Goal: Task Accomplishment & Management: Manage account settings

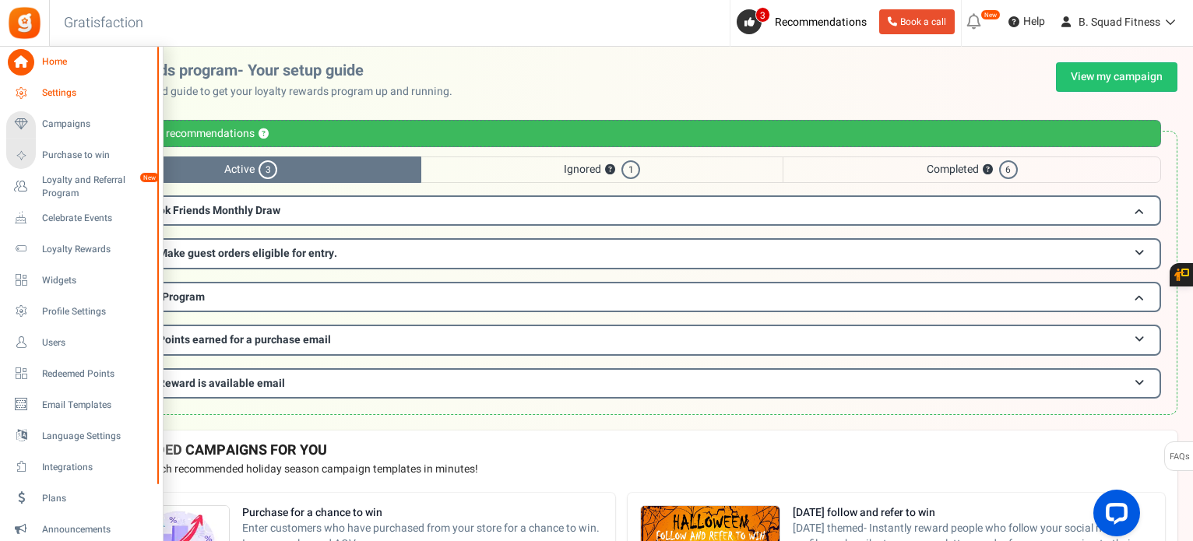
click at [35, 85] on link "Settings" at bounding box center [80, 93] width 149 height 26
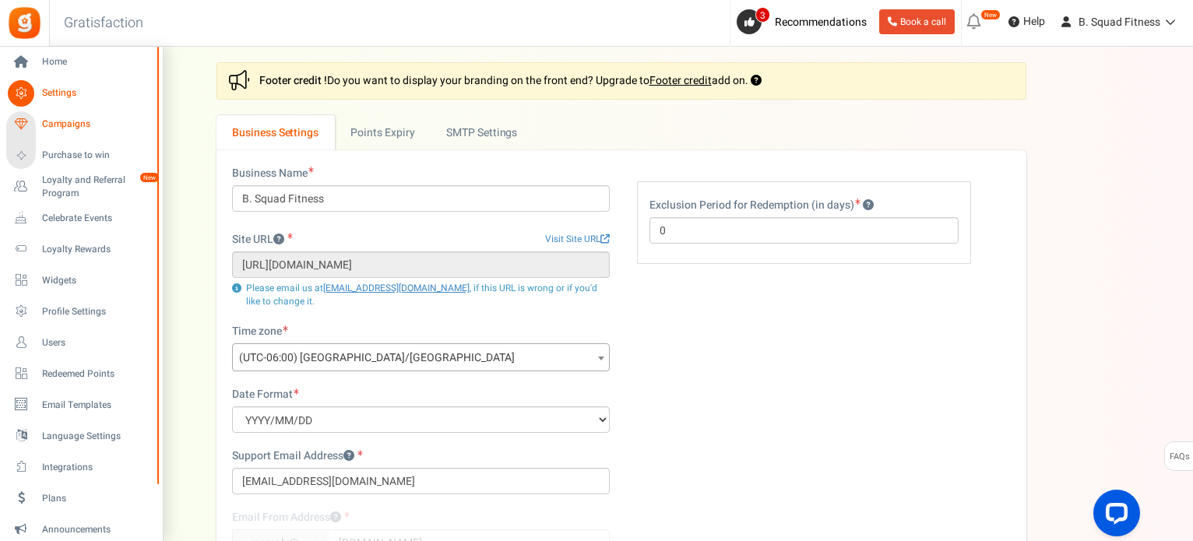
click at [44, 125] on span "Campaigns" at bounding box center [96, 124] width 109 height 13
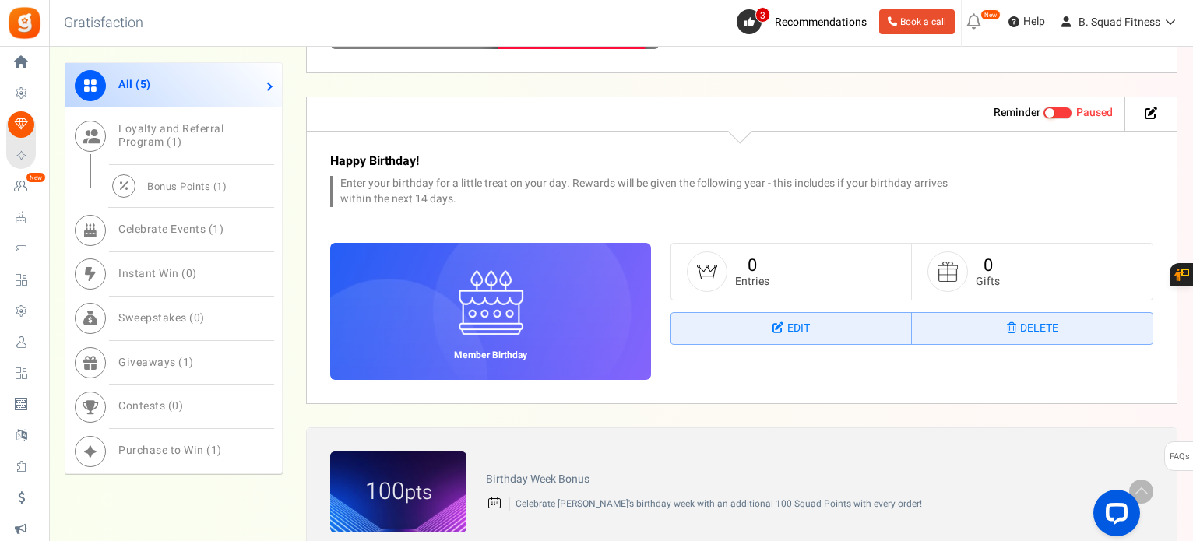
scroll to position [1790, 0]
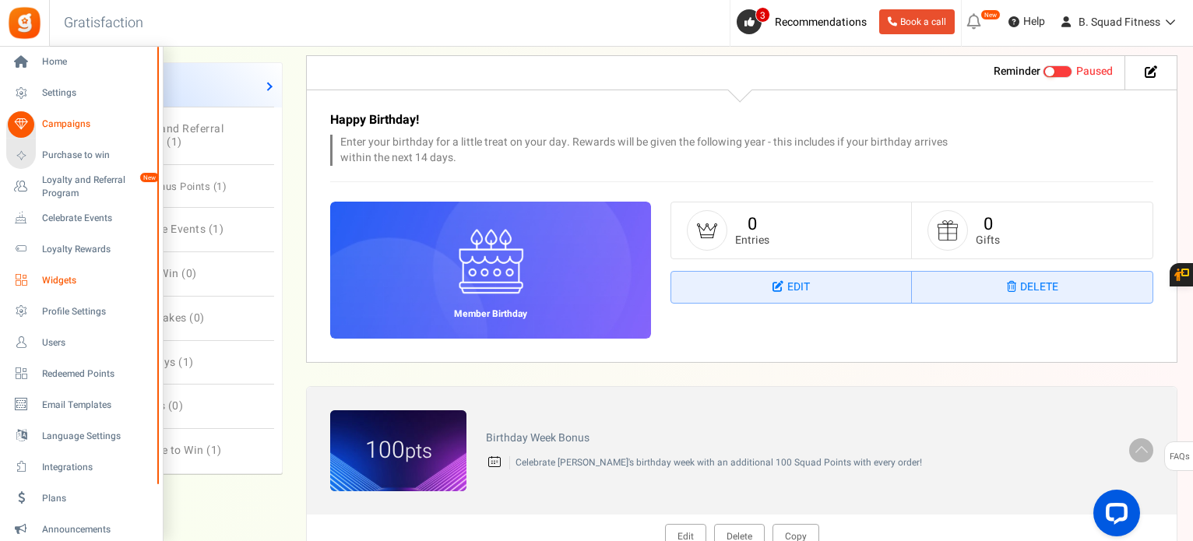
click at [51, 282] on span "Widgets" at bounding box center [96, 280] width 109 height 13
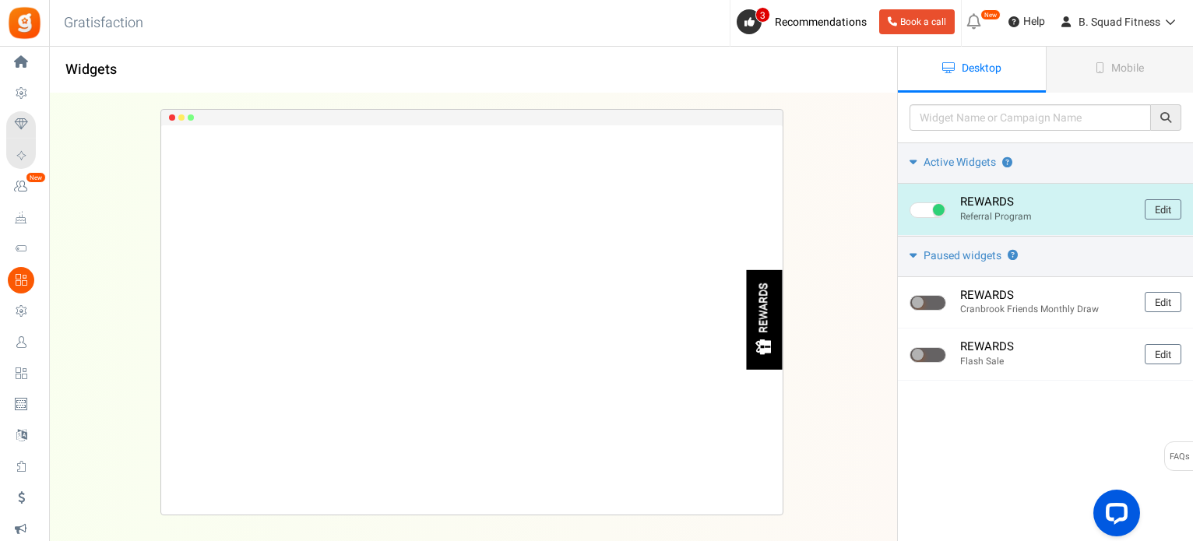
click at [768, 323] on div "REWARDS" at bounding box center [764, 308] width 13 height 50
click at [1152, 203] on link "Edit" at bounding box center [1162, 209] width 37 height 20
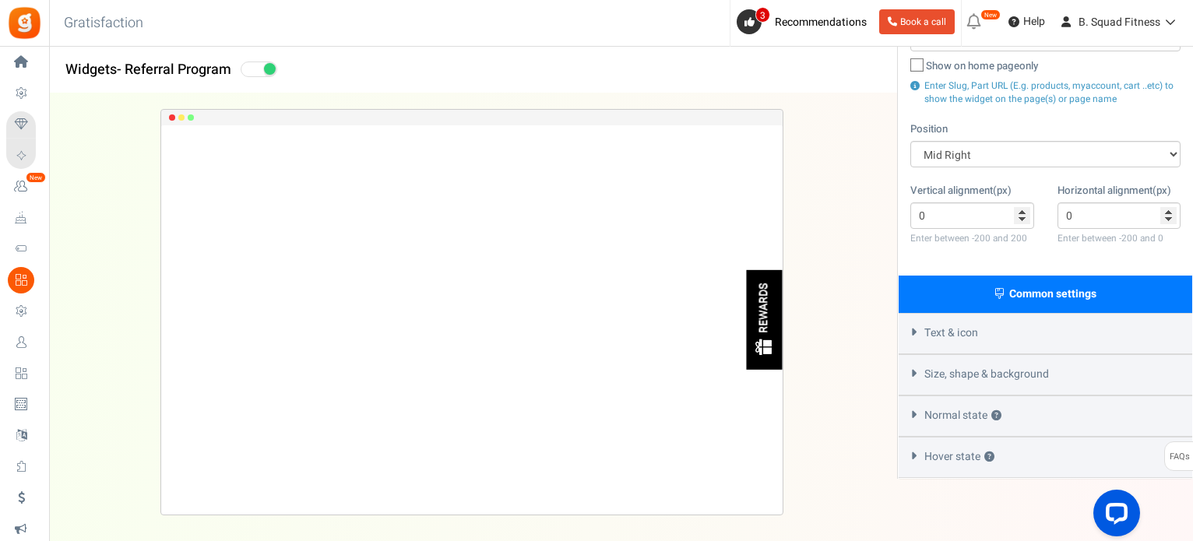
scroll to position [234, 0]
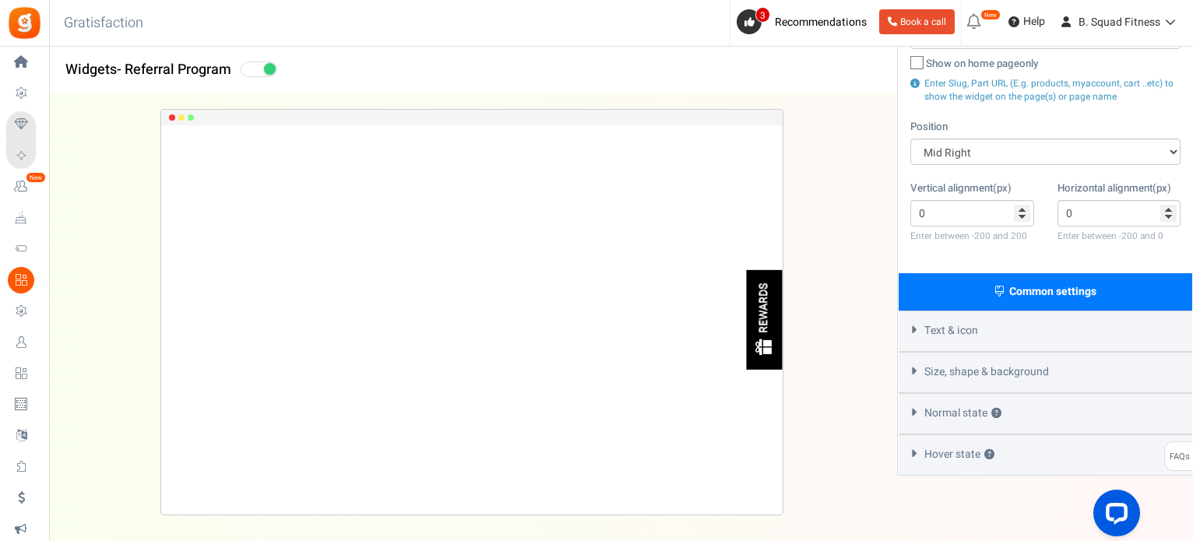
click at [1065, 367] on div "Size, shape & background" at bounding box center [1044, 372] width 293 height 41
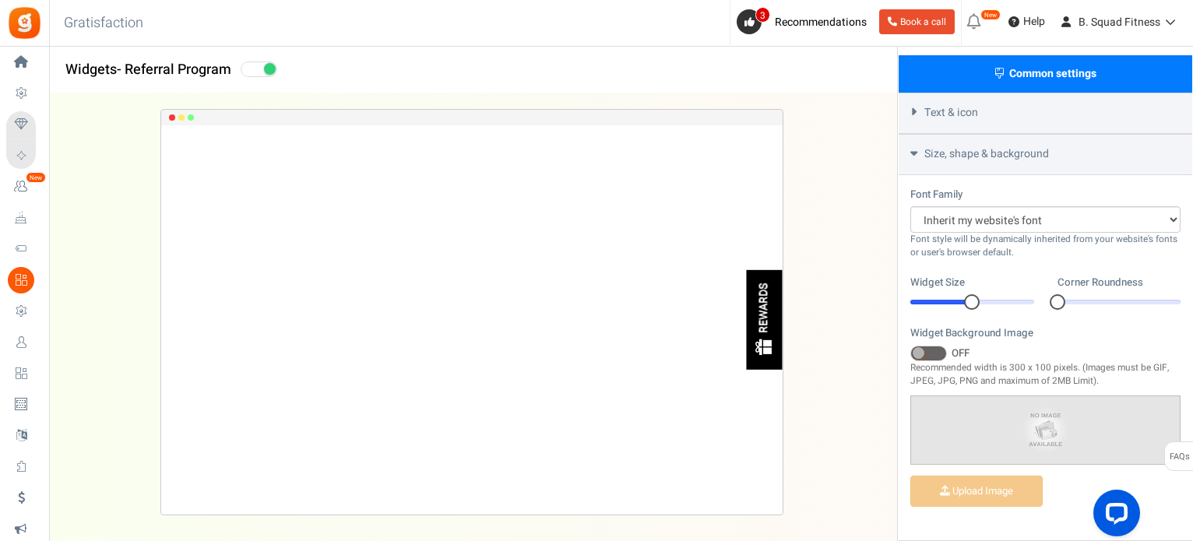
scroll to position [467, 0]
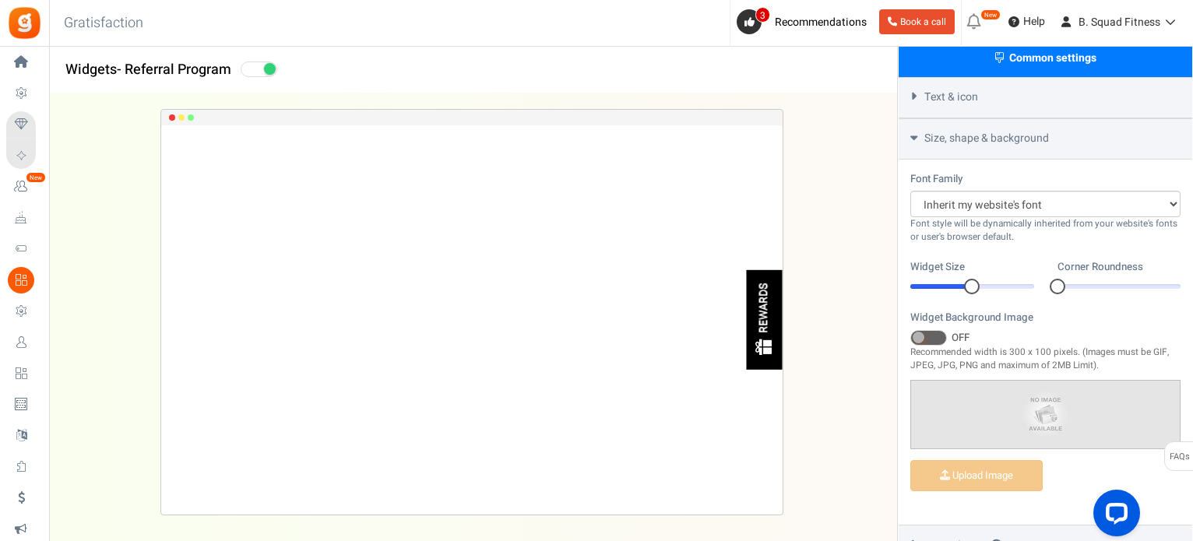
click at [996, 99] on div "Text & icon" at bounding box center [1044, 97] width 293 height 41
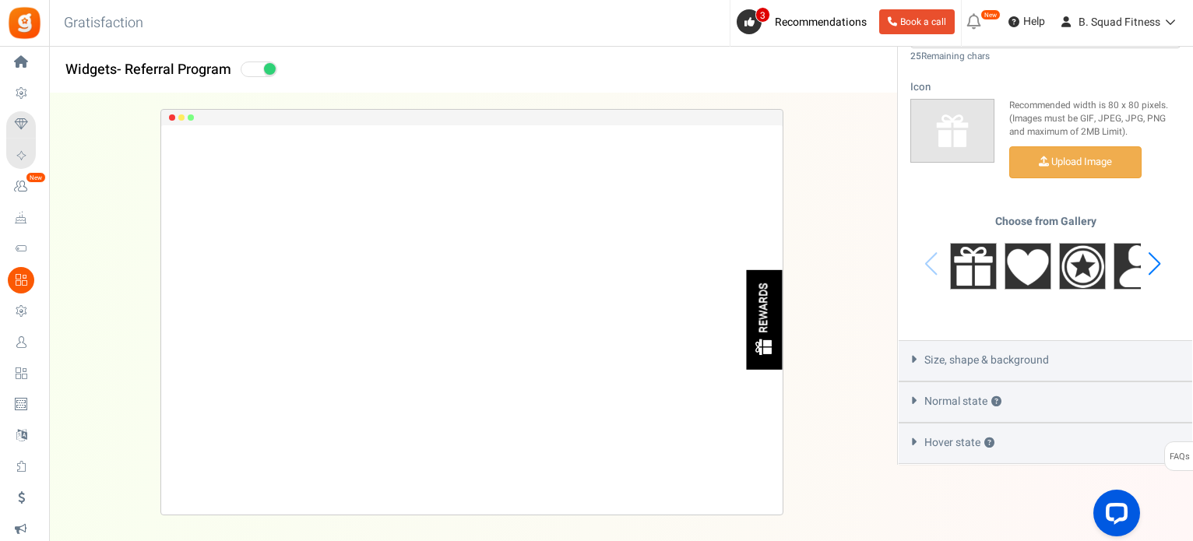
scroll to position [676, 0]
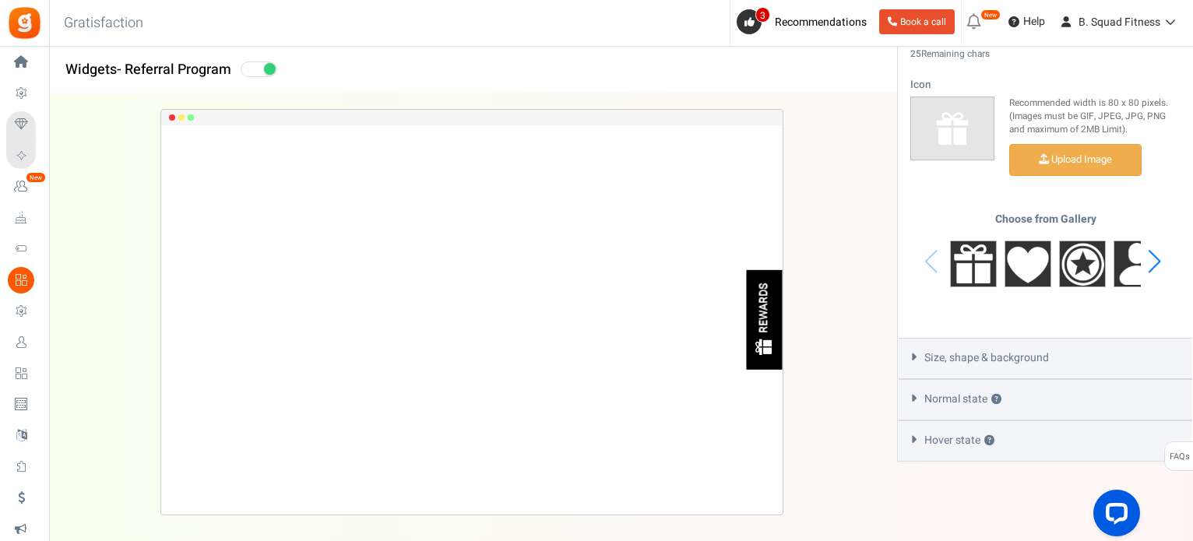
click at [1010, 386] on div "Normal state ?" at bounding box center [1044, 399] width 293 height 41
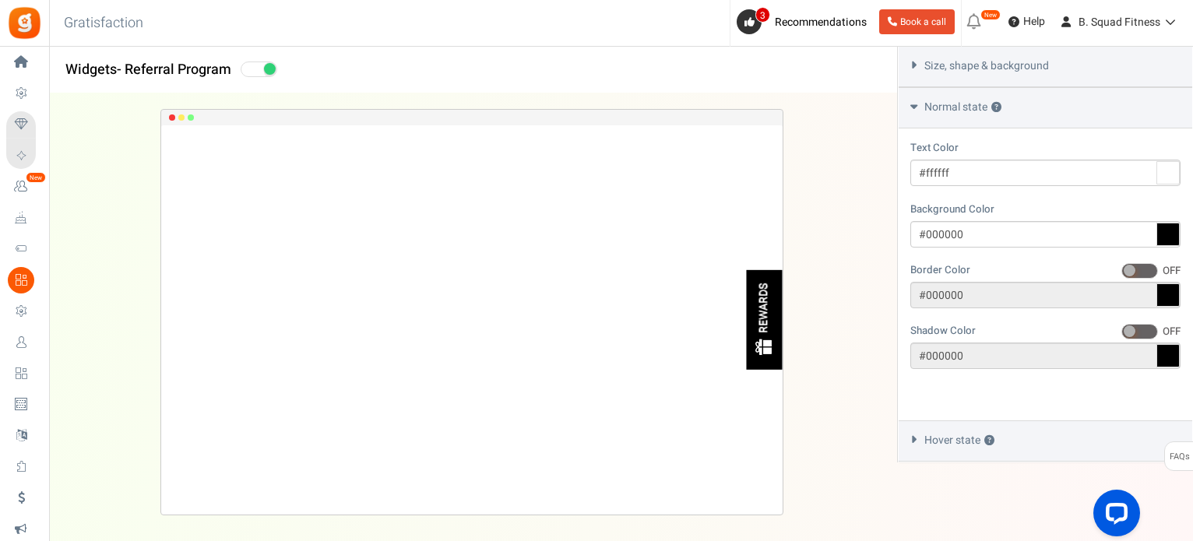
scroll to position [517, 0]
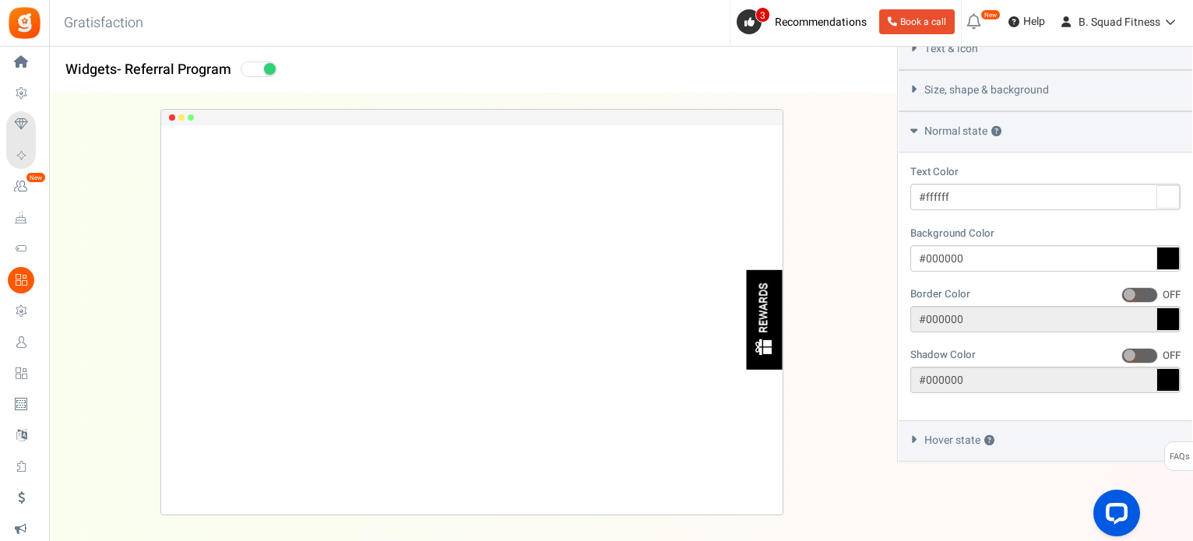
click at [1172, 252] on icon at bounding box center [1167, 258] width 23 height 23
click at [1172, 252] on input "#000000" at bounding box center [1045, 258] width 270 height 26
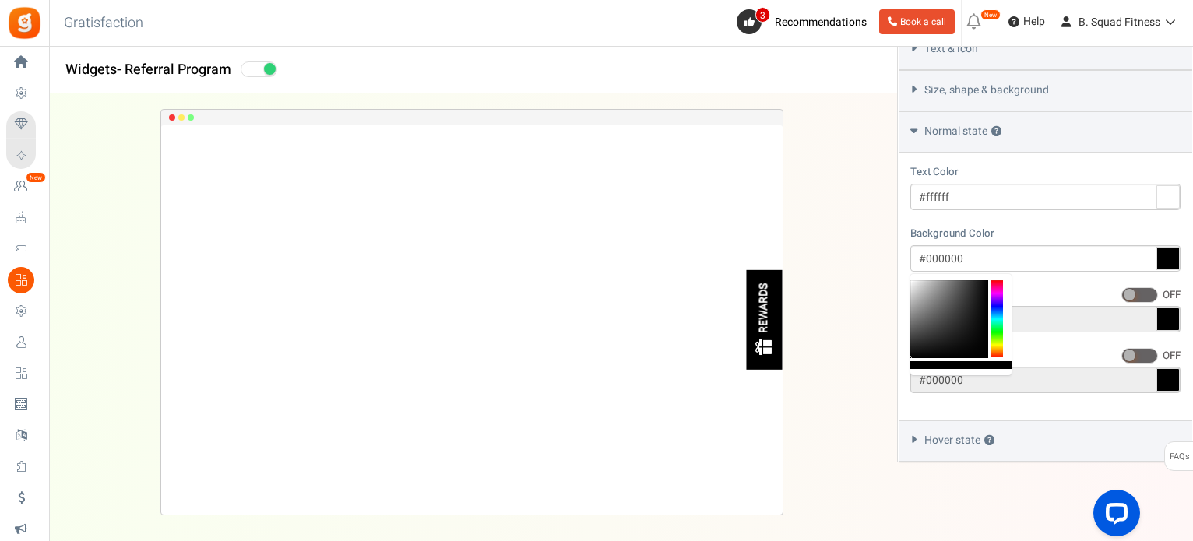
click at [1056, 227] on div "Background Color #000000" at bounding box center [1045, 249] width 270 height 46
drag, startPoint x: 989, startPoint y: 262, endPoint x: 922, endPoint y: 257, distance: 67.1
click at [922, 257] on input "#000000" at bounding box center [1045, 258] width 270 height 26
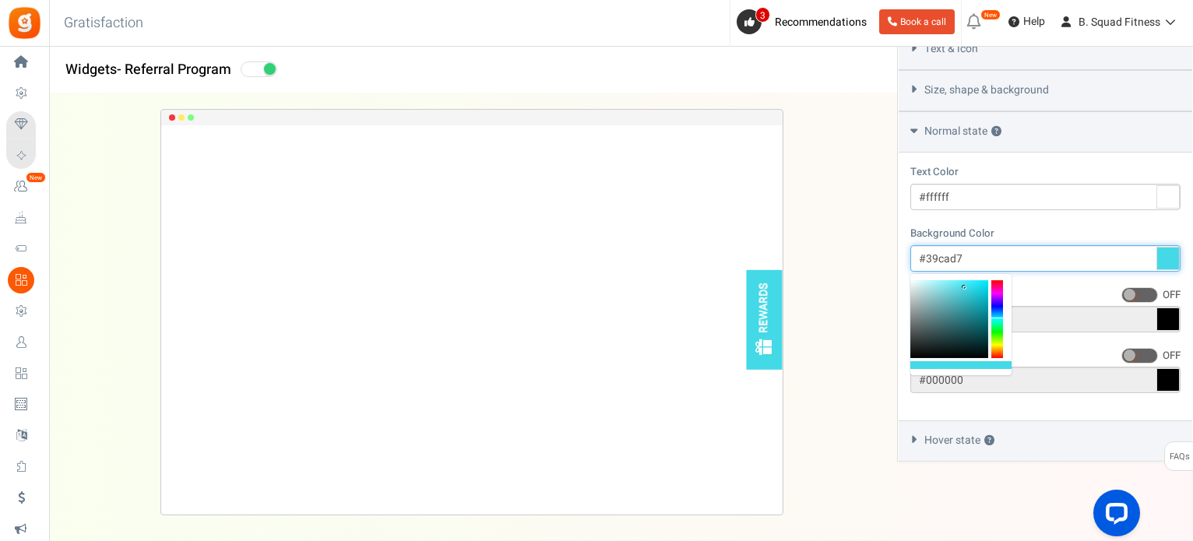
click at [967, 291] on div at bounding box center [949, 319] width 78 height 78
click at [962, 292] on div at bounding box center [949, 319] width 78 height 78
click at [959, 292] on b at bounding box center [959, 293] width 4 height 4
click at [968, 288] on div at bounding box center [949, 319] width 78 height 78
click at [971, 289] on div at bounding box center [949, 319] width 78 height 78
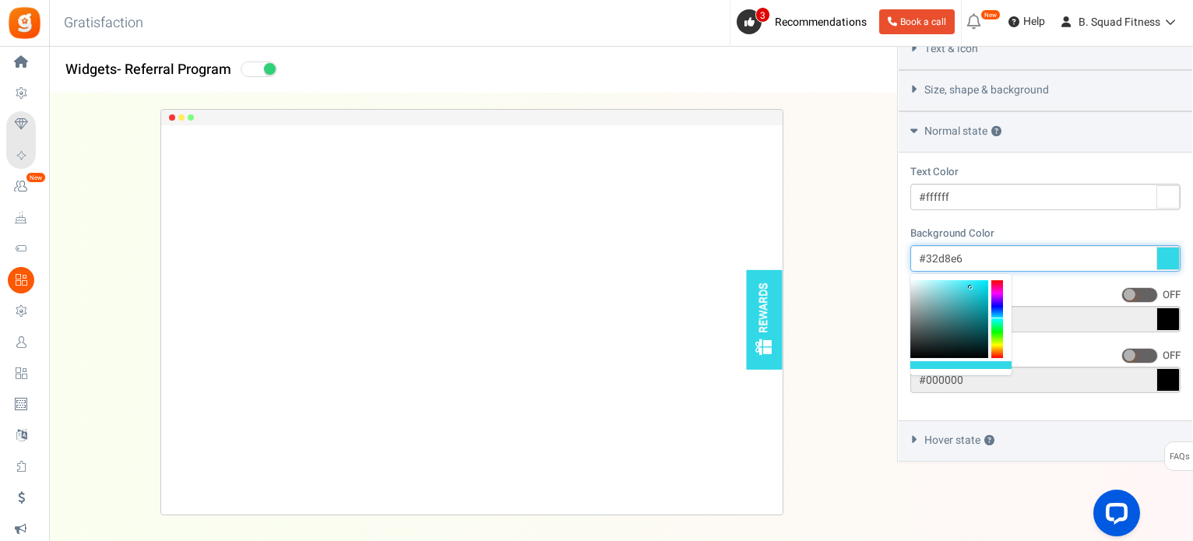
click at [971, 286] on b at bounding box center [970, 288] width 4 height 4
click at [972, 286] on div at bounding box center [949, 319] width 78 height 78
type input "#2dd7e6"
click at [849, 323] on div "REWARDS Loading.. × To configure LightBox layout please Click here" at bounding box center [471, 311] width 897 height 437
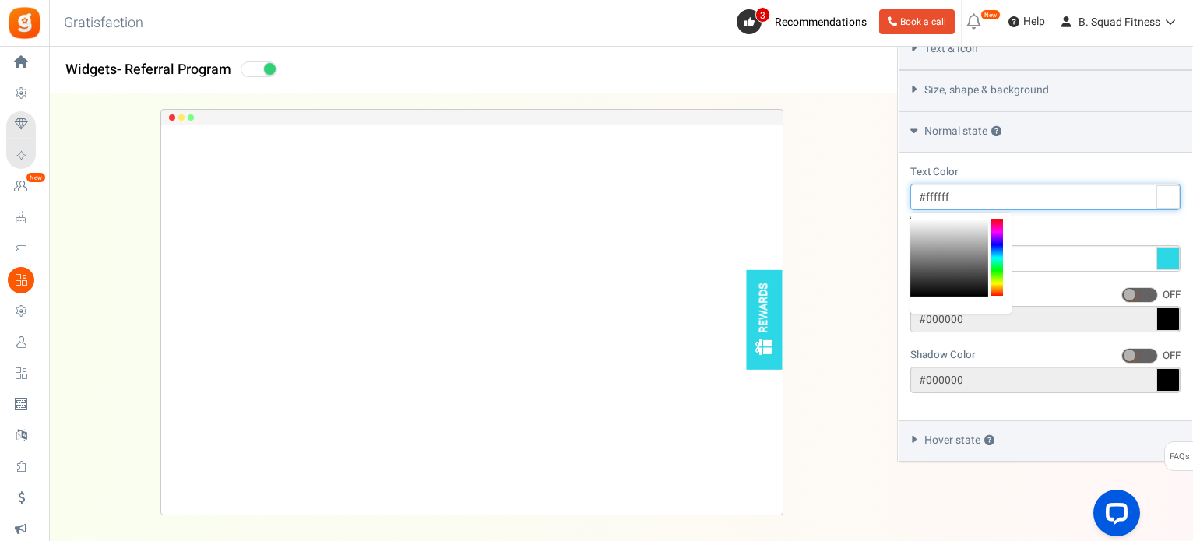
click at [927, 198] on input "#ffffff" at bounding box center [1045, 197] width 270 height 26
drag, startPoint x: 925, startPoint y: 198, endPoint x: 951, endPoint y: 199, distance: 26.5
click at [951, 199] on input "#ffffff" at bounding box center [1045, 197] width 270 height 26
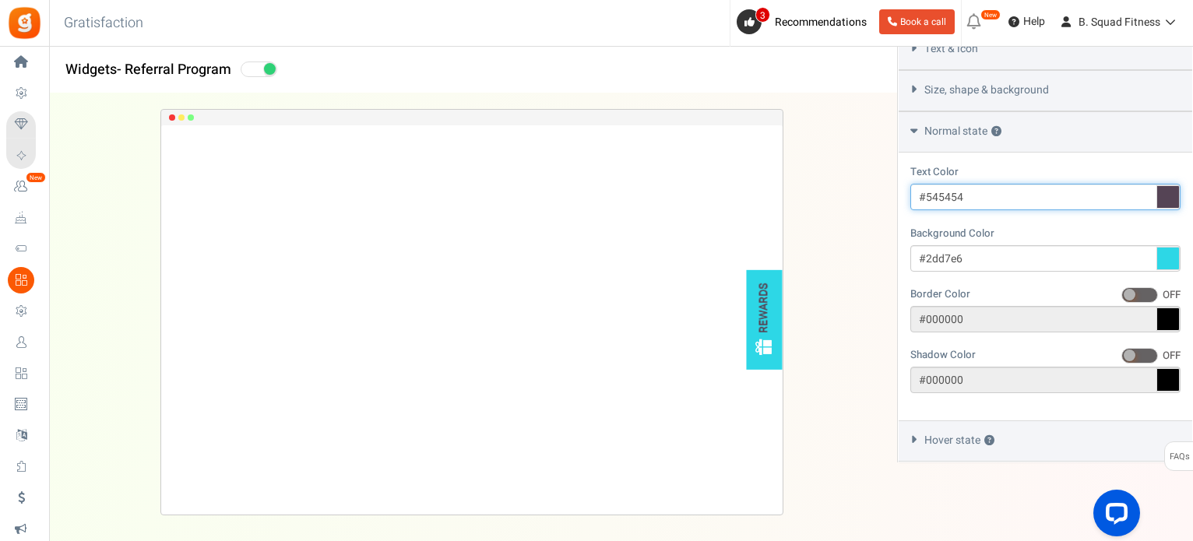
type input "#545454"
click at [1025, 168] on div "Text Color #545454" at bounding box center [1045, 187] width 270 height 46
click at [1012, 53] on div "Text & icon" at bounding box center [1044, 49] width 293 height 41
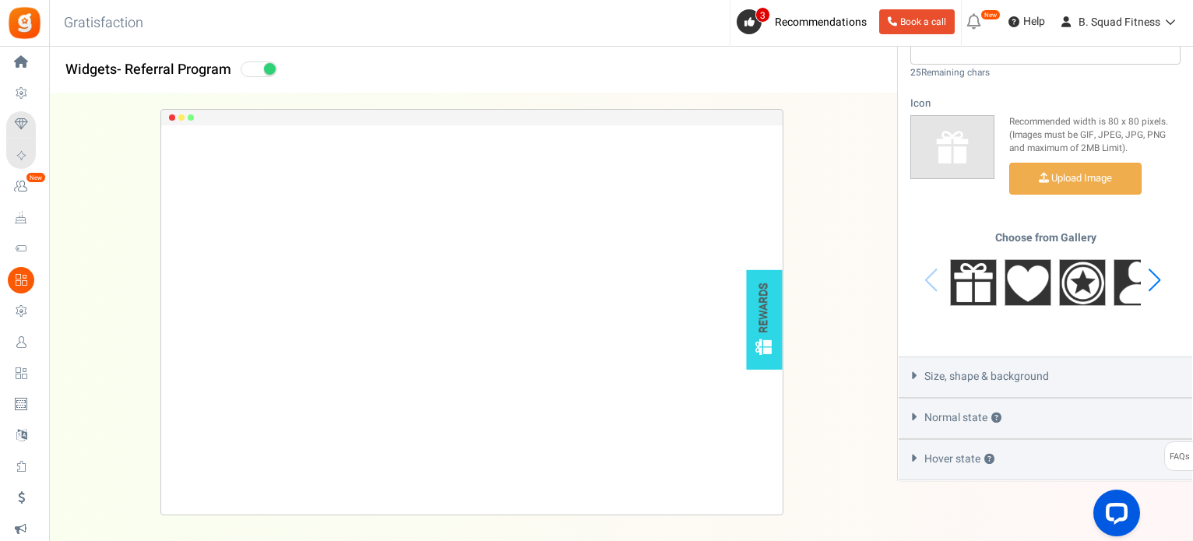
scroll to position [676, 0]
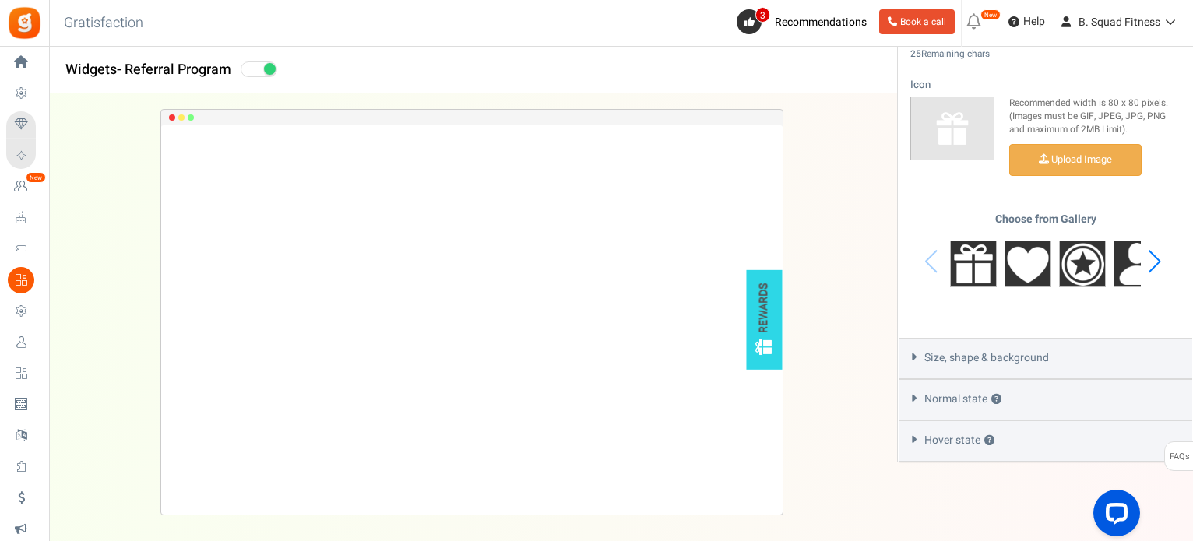
click at [1012, 356] on span "Size, shape & background" at bounding box center [986, 358] width 125 height 16
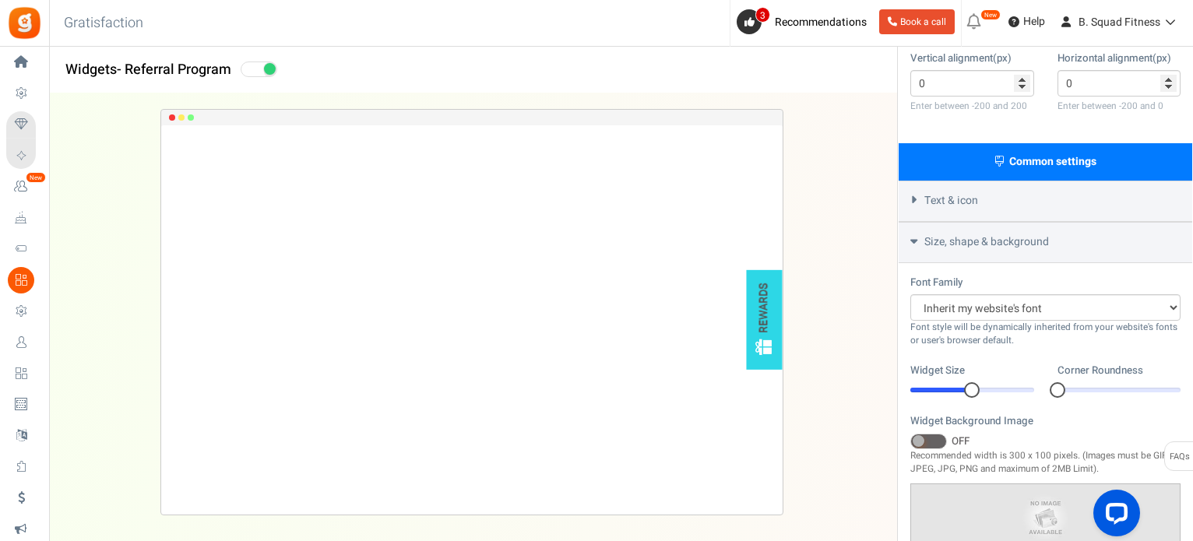
scroll to position [360, 0]
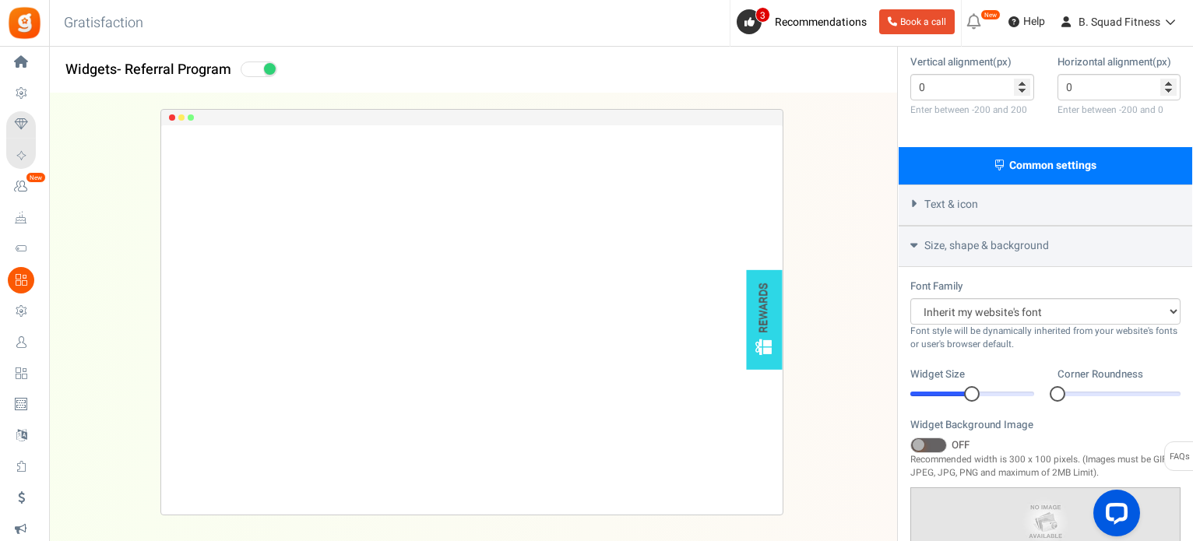
click at [978, 205] on span "Text & icon" at bounding box center [951, 205] width 54 height 16
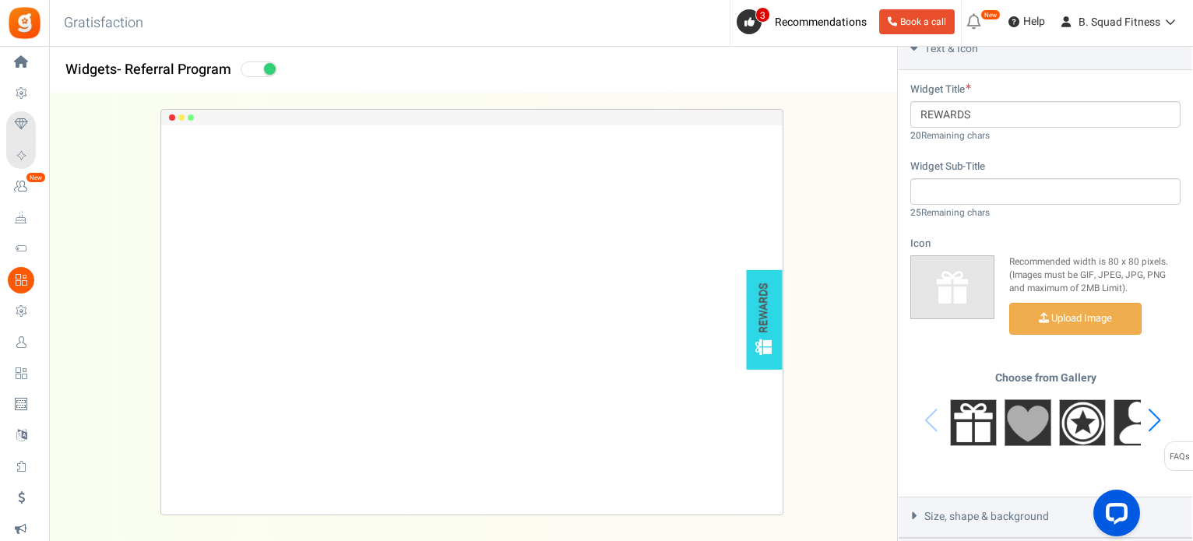
scroll to position [437, 0]
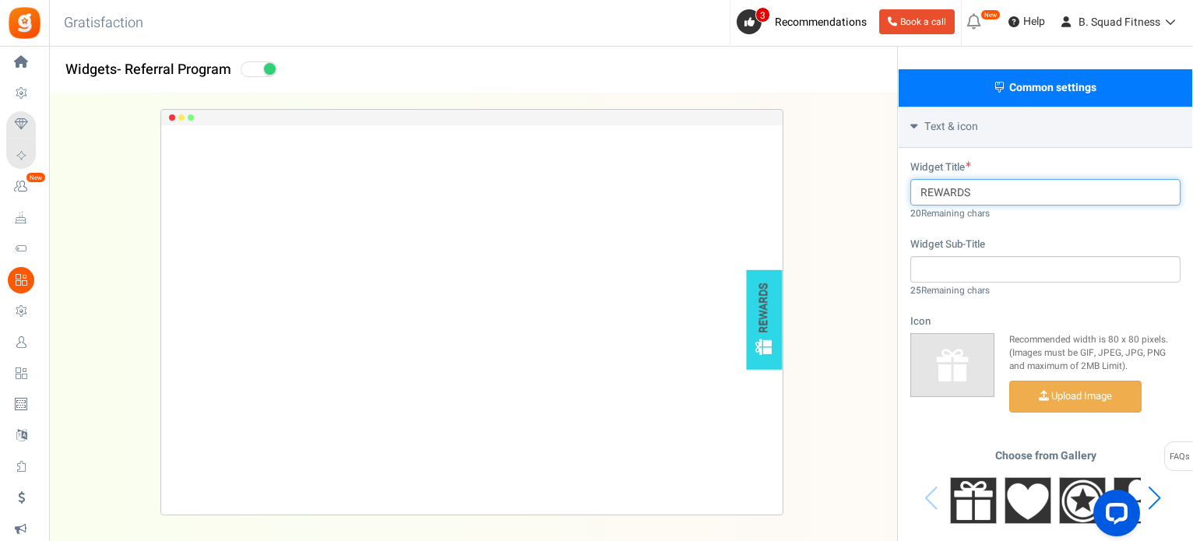
drag, startPoint x: 948, startPoint y: 195, endPoint x: 915, endPoint y: 193, distance: 32.7
click at [915, 193] on input "REWARDS" at bounding box center [1045, 192] width 270 height 26
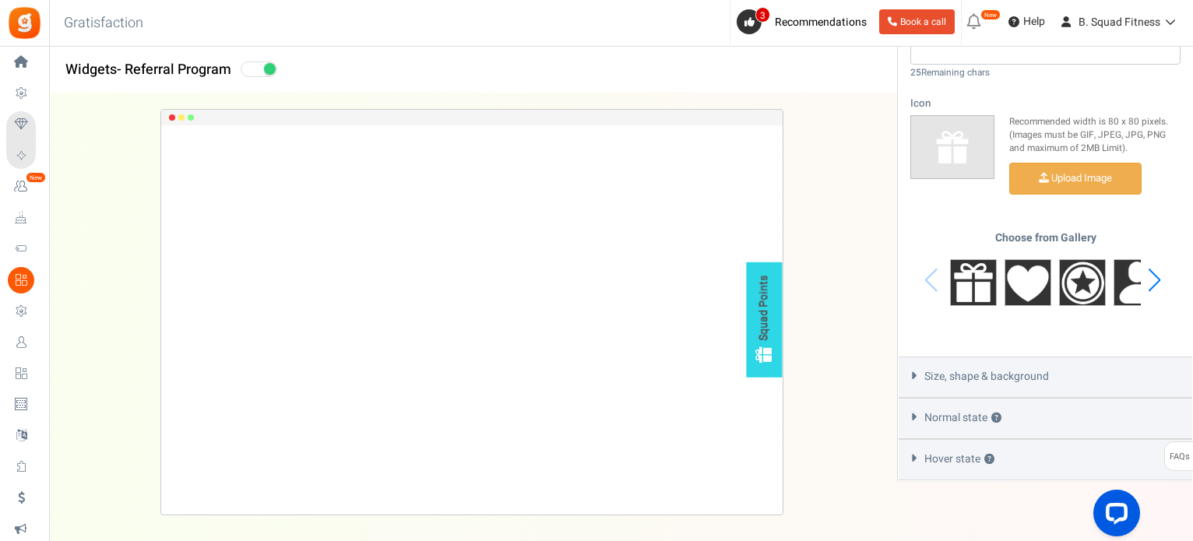
scroll to position [676, 0]
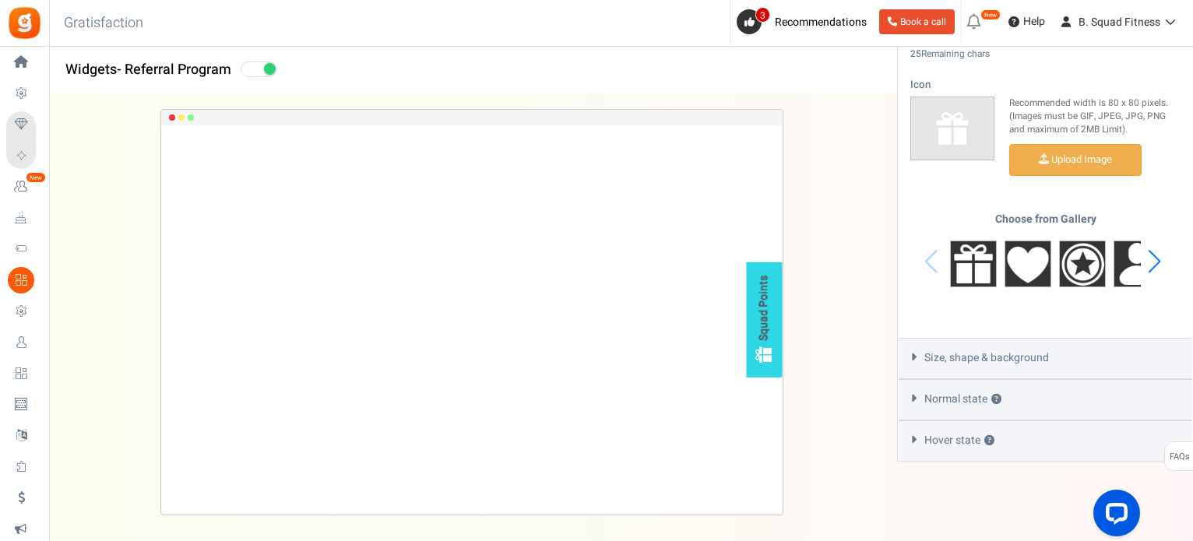
type input "Squad Points"
click at [976, 352] on span "Size, shape & background" at bounding box center [986, 358] width 125 height 16
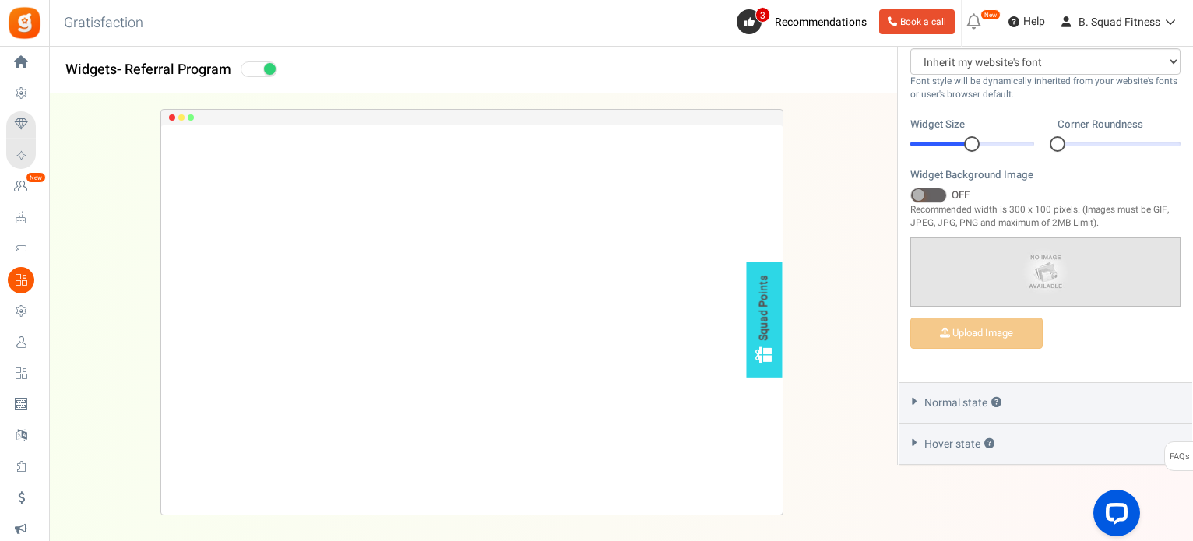
scroll to position [614, 0]
click at [1049, 389] on div "Normal state ?" at bounding box center [1044, 399] width 293 height 41
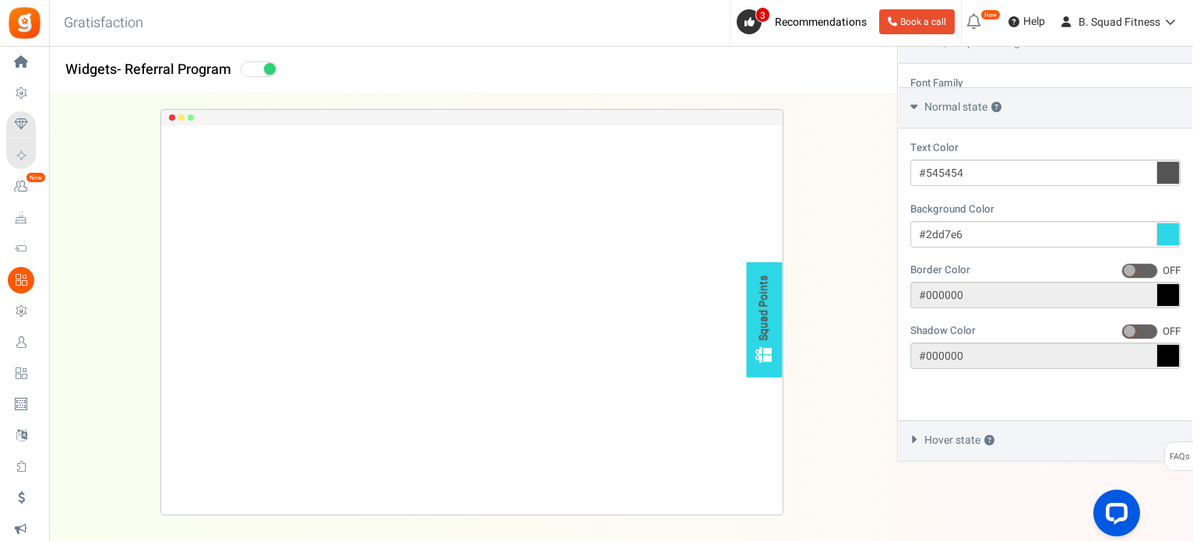
scroll to position [517, 0]
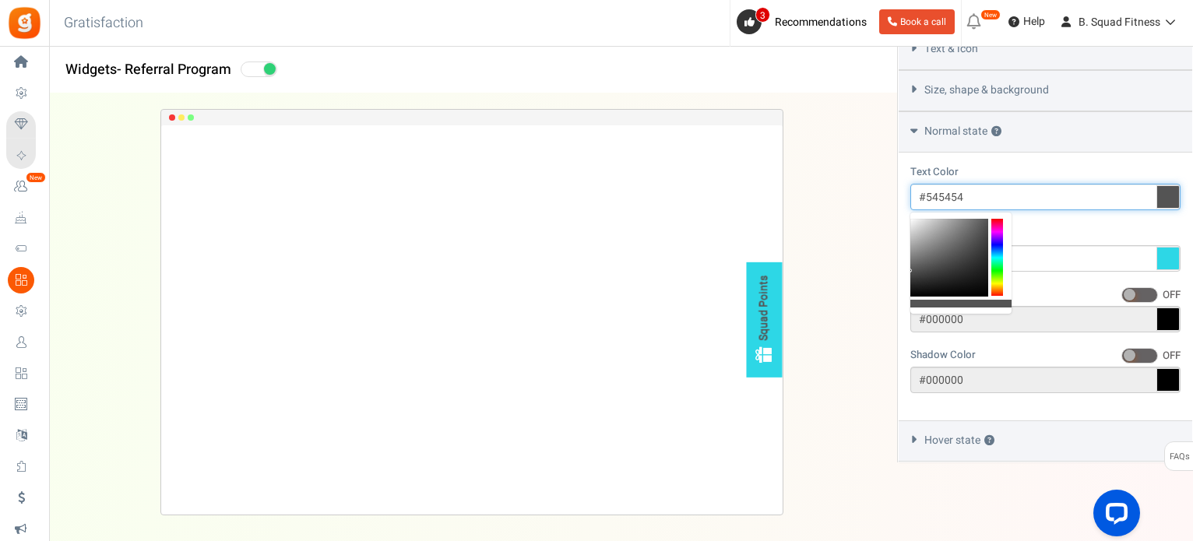
drag, startPoint x: 926, startPoint y: 195, endPoint x: 975, endPoint y: 197, distance: 48.3
click at [975, 197] on input "#545454" at bounding box center [1045, 197] width 270 height 26
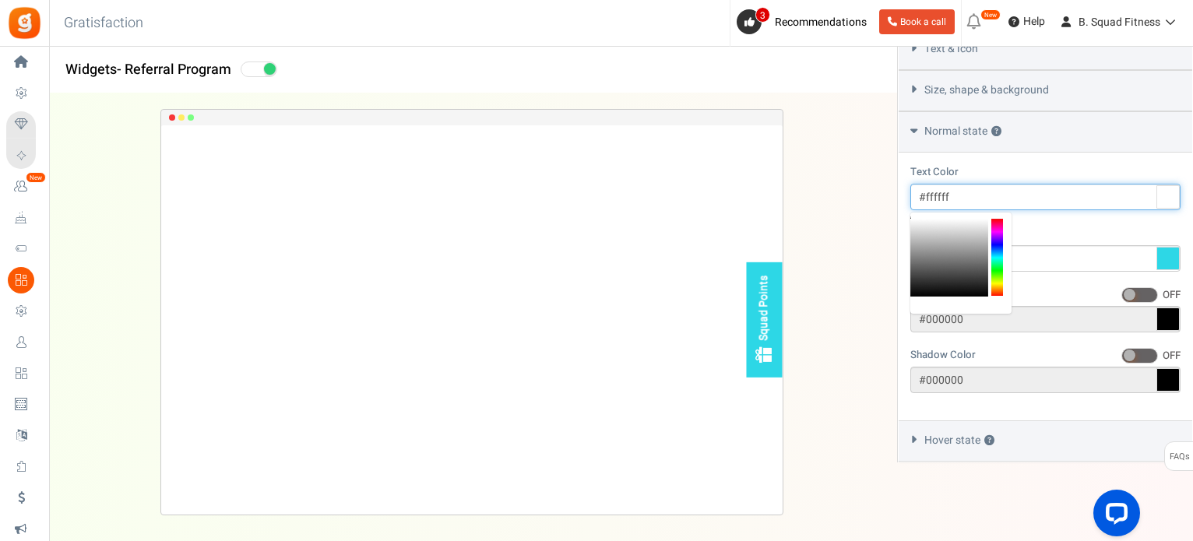
drag, startPoint x: 919, startPoint y: 248, endPoint x: 903, endPoint y: 205, distance: 45.6
click at [903, 205] on body "Install now Back to Home Back to program setup Home Settings Campaigns Purchase…" at bounding box center [596, 13] width 1193 height 1056
click at [888, 194] on div "Squad Points Loading.. × To configure LightBox layout please Click here" at bounding box center [471, 311] width 897 height 437
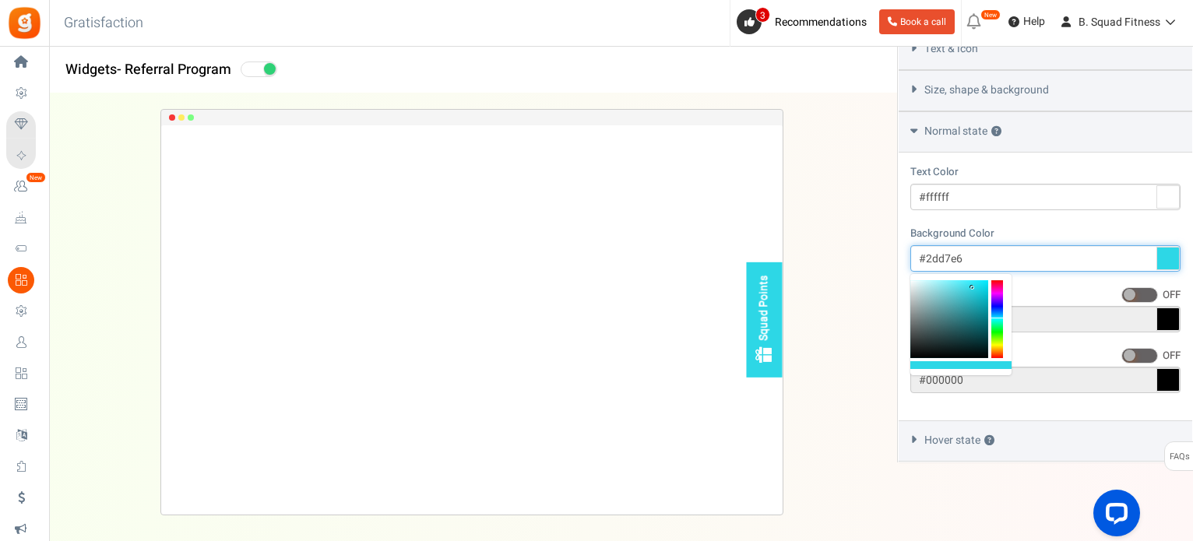
drag, startPoint x: 925, startPoint y: 260, endPoint x: 966, endPoint y: 257, distance: 41.4
click at [966, 257] on input "#2dd7e6" at bounding box center [1045, 258] width 270 height 26
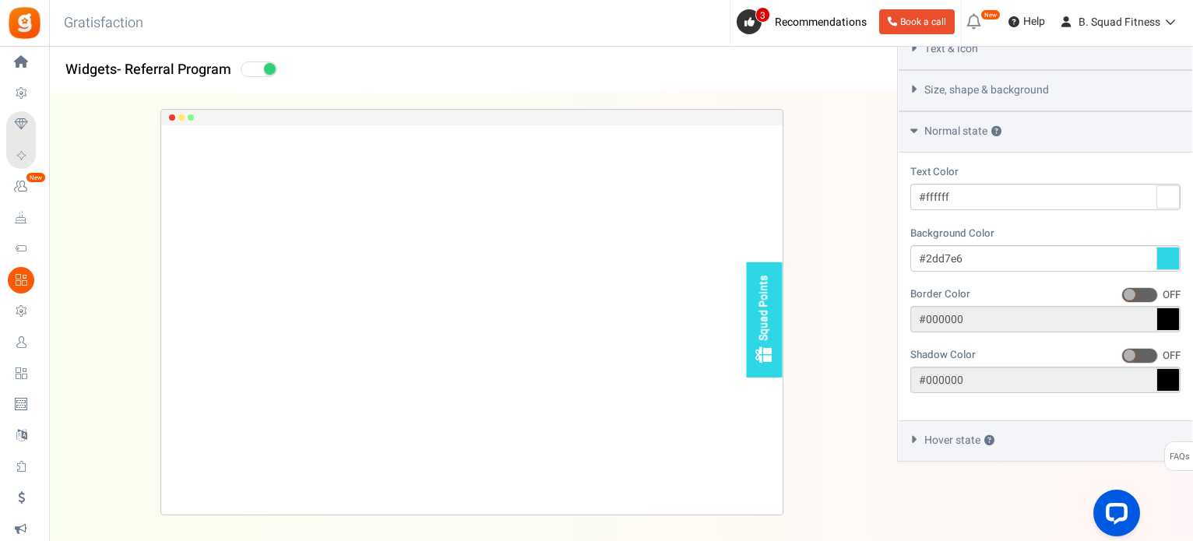
click at [866, 245] on div "Squad Points Loading.. × To configure LightBox layout please Click here" at bounding box center [471, 311] width 897 height 437
click at [909, 440] on icon at bounding box center [914, 439] width 12 height 7
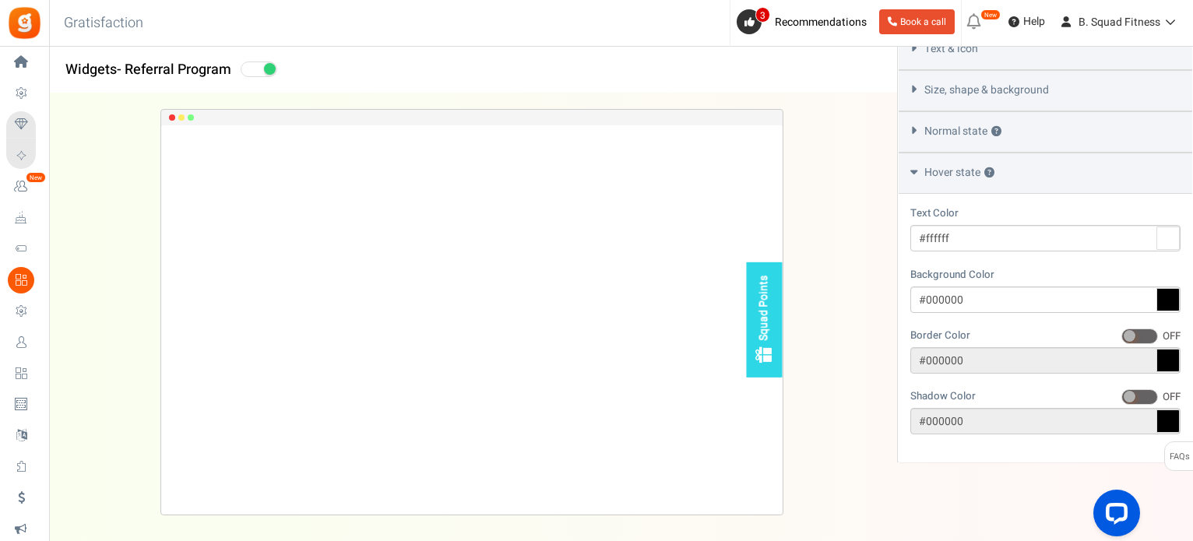
click at [868, 320] on div "Squad Points Loading.. × To configure LightBox layout please Click here" at bounding box center [471, 311] width 897 height 437
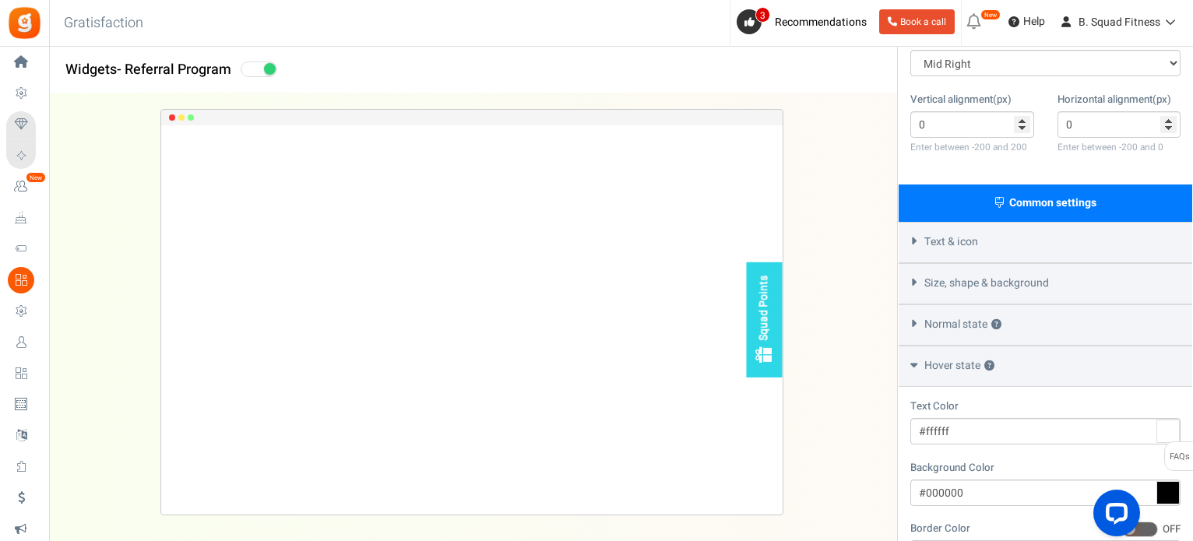
scroll to position [283, 0]
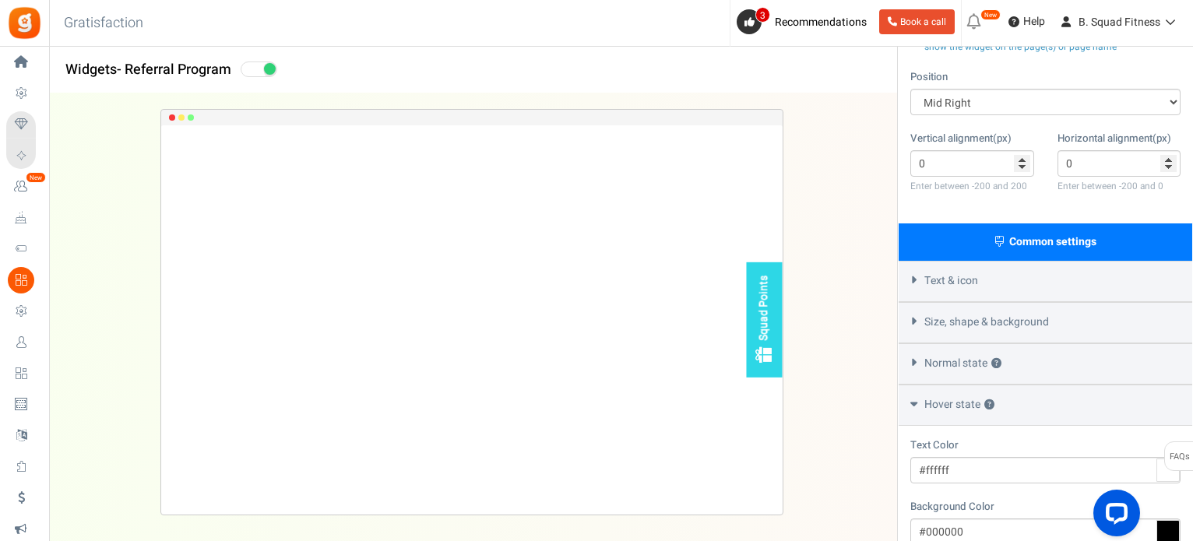
click at [915, 400] on icon at bounding box center [913, 404] width 7 height 12
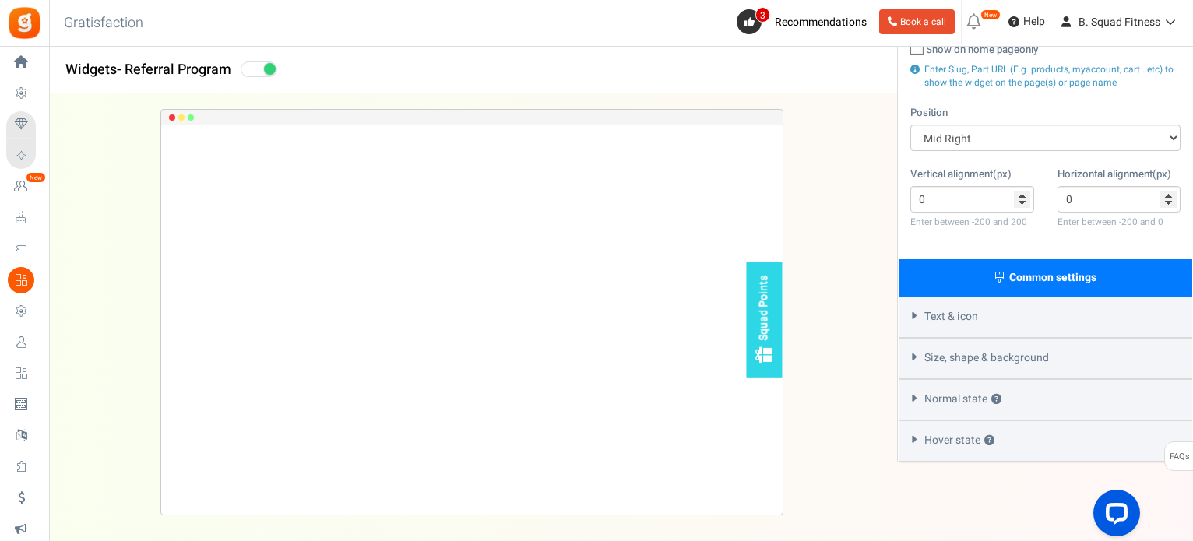
click at [910, 360] on icon at bounding box center [914, 356] width 12 height 7
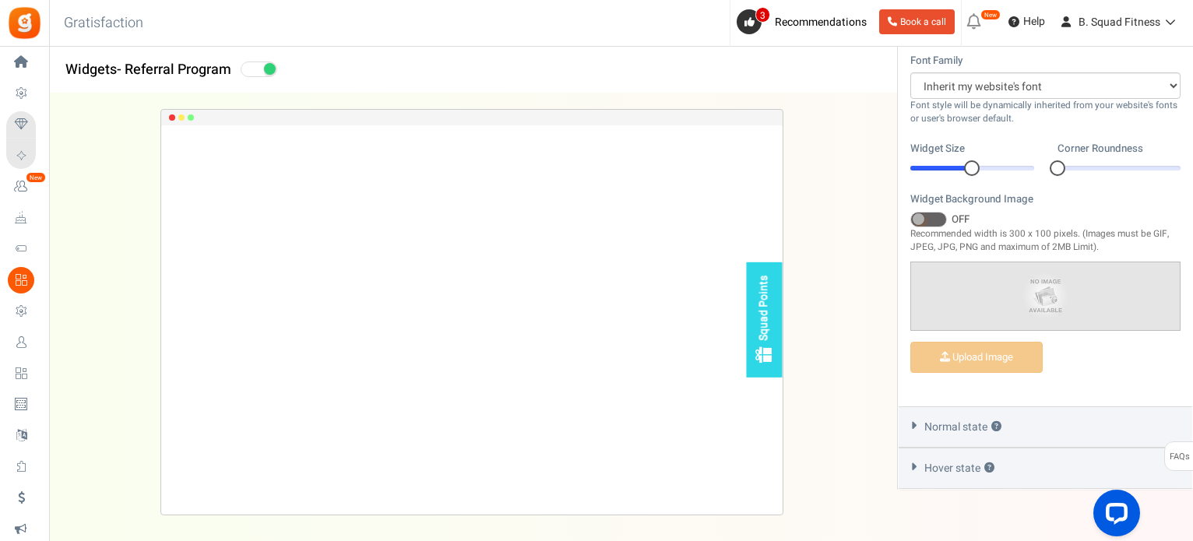
scroll to position [614, 0]
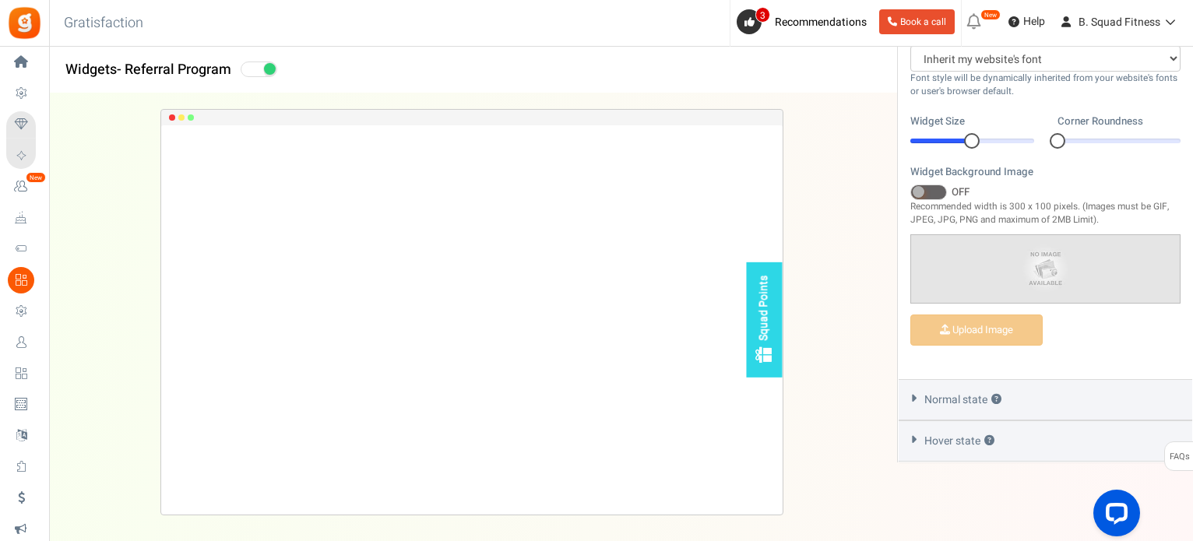
click at [915, 399] on icon at bounding box center [914, 398] width 12 height 7
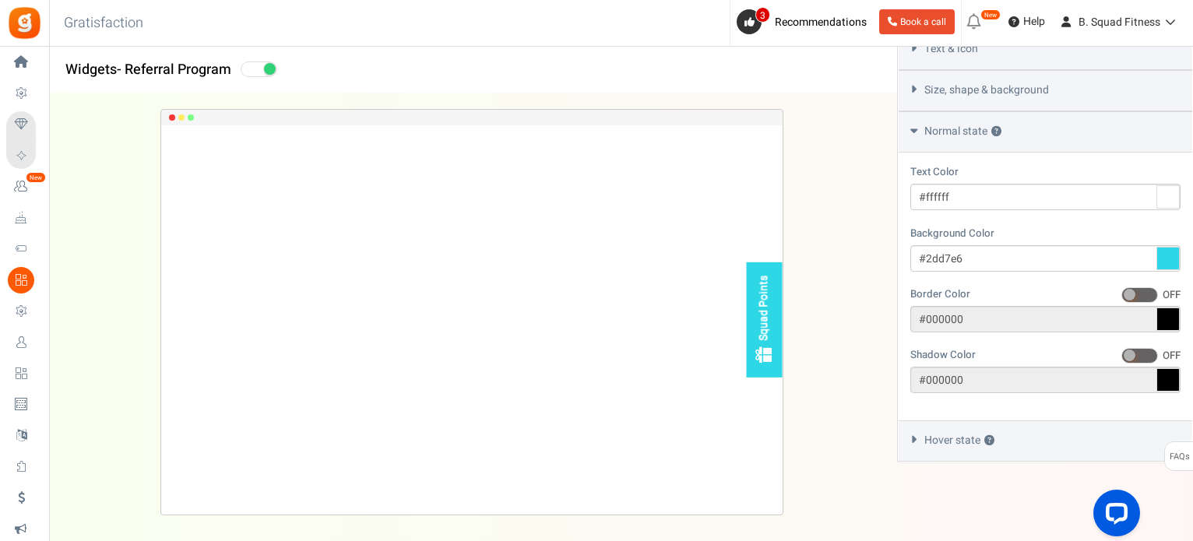
scroll to position [517, 0]
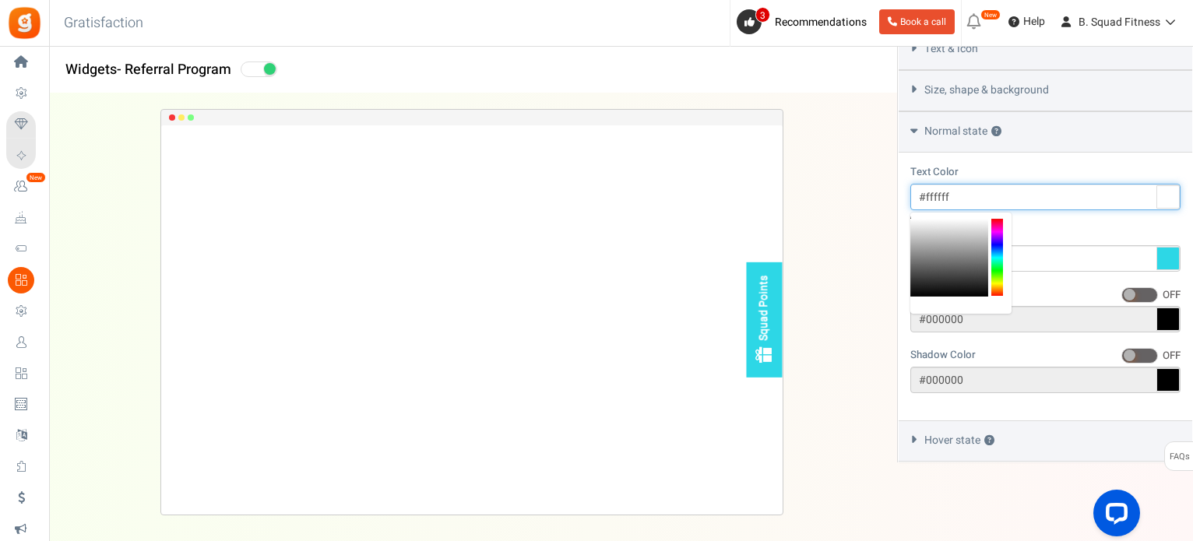
drag, startPoint x: 926, startPoint y: 196, endPoint x: 961, endPoint y: 199, distance: 35.2
click at [961, 199] on input "#ffffff" at bounding box center [1045, 197] width 270 height 26
click at [997, 280] on div at bounding box center [997, 258] width 12 height 78
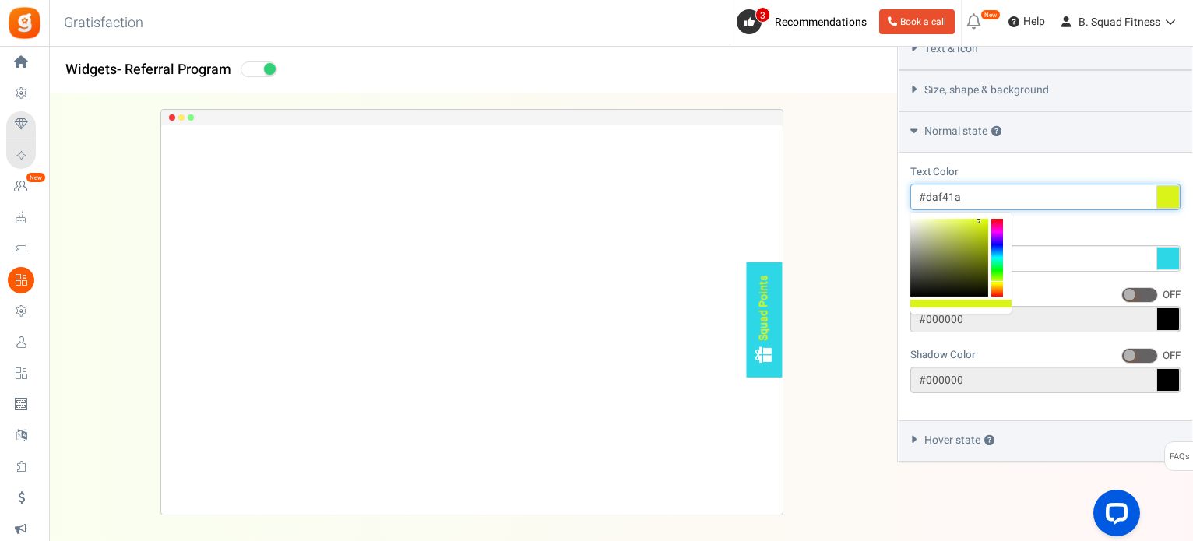
drag, startPoint x: 962, startPoint y: 239, endPoint x: 979, endPoint y: 220, distance: 25.3
click at [979, 220] on div at bounding box center [949, 258] width 78 height 78
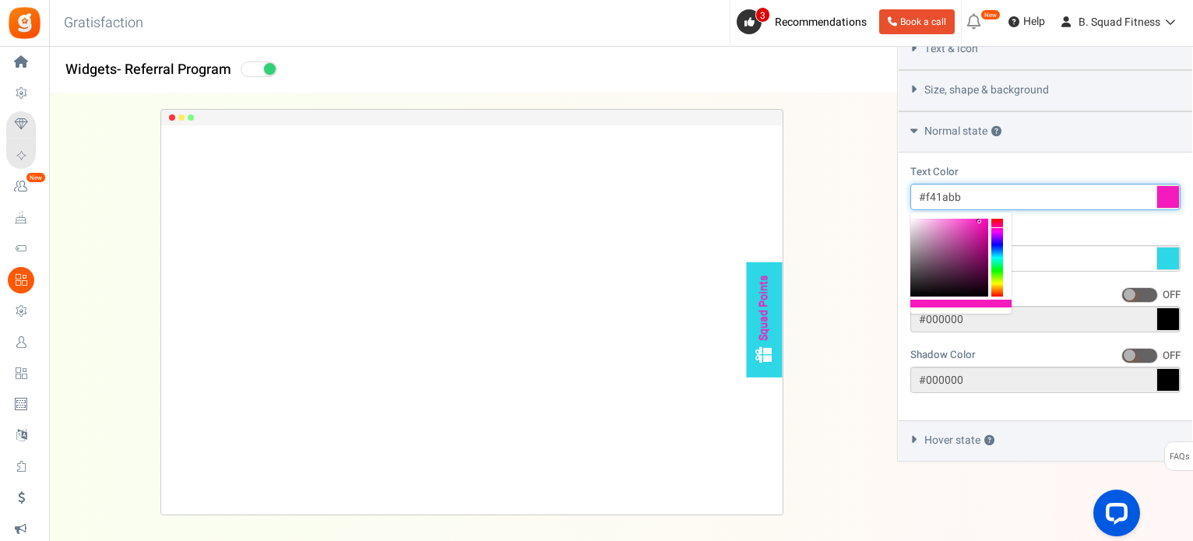
click at [997, 227] on div at bounding box center [997, 258] width 12 height 78
drag, startPoint x: 955, startPoint y: 264, endPoint x: 958, endPoint y: 282, distance: 18.1
click at [958, 282] on div at bounding box center [949, 258] width 78 height 78
type input "#ffffff"
drag, startPoint x: 925, startPoint y: 258, endPoint x: 908, endPoint y: 208, distance: 53.2
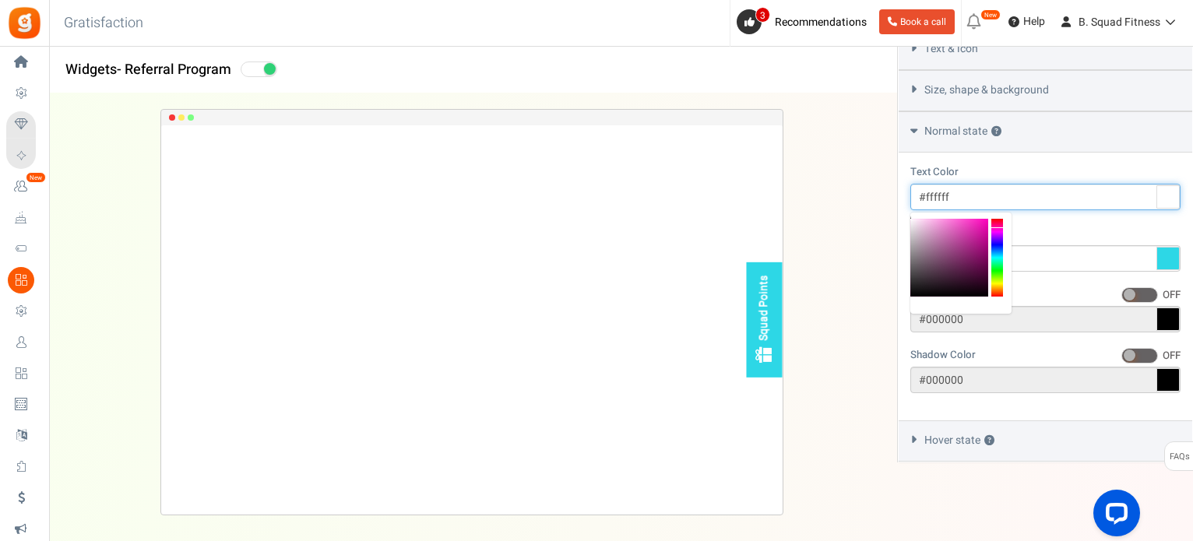
click at [908, 208] on body "Install now Back to Home Back to program setup Home Settings Campaigns Purchase…" at bounding box center [596, 13] width 1193 height 1056
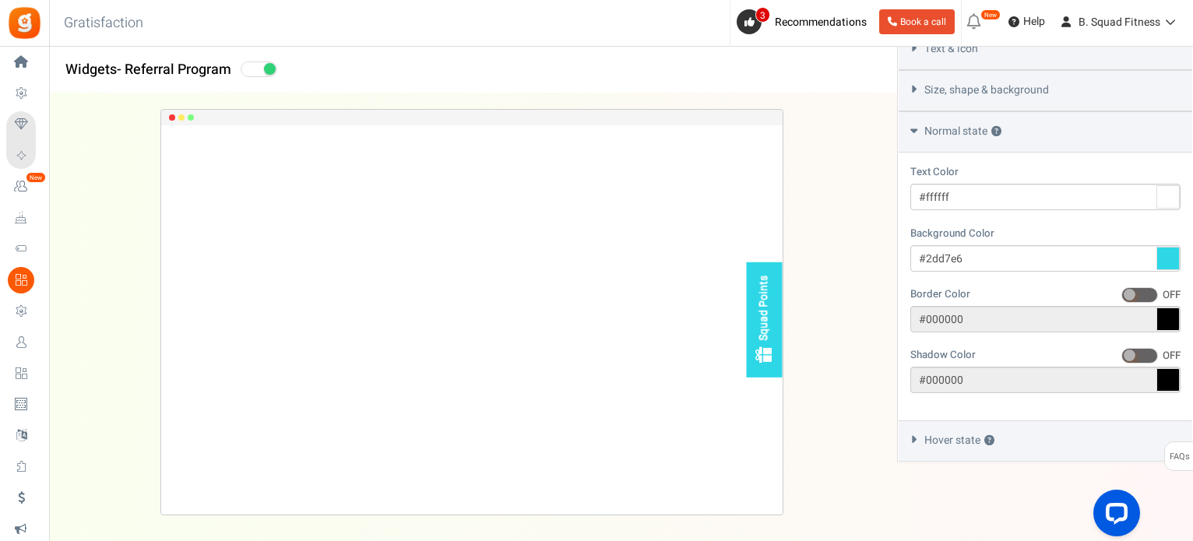
click at [894, 190] on div "Squad Points Loading.. × To configure LightBox layout please Click here" at bounding box center [471, 311] width 897 height 437
click at [1147, 293] on span at bounding box center [1139, 295] width 37 height 16
click at [1121, 293] on input "ON OFF" at bounding box center [1121, 295] width 0 height 10
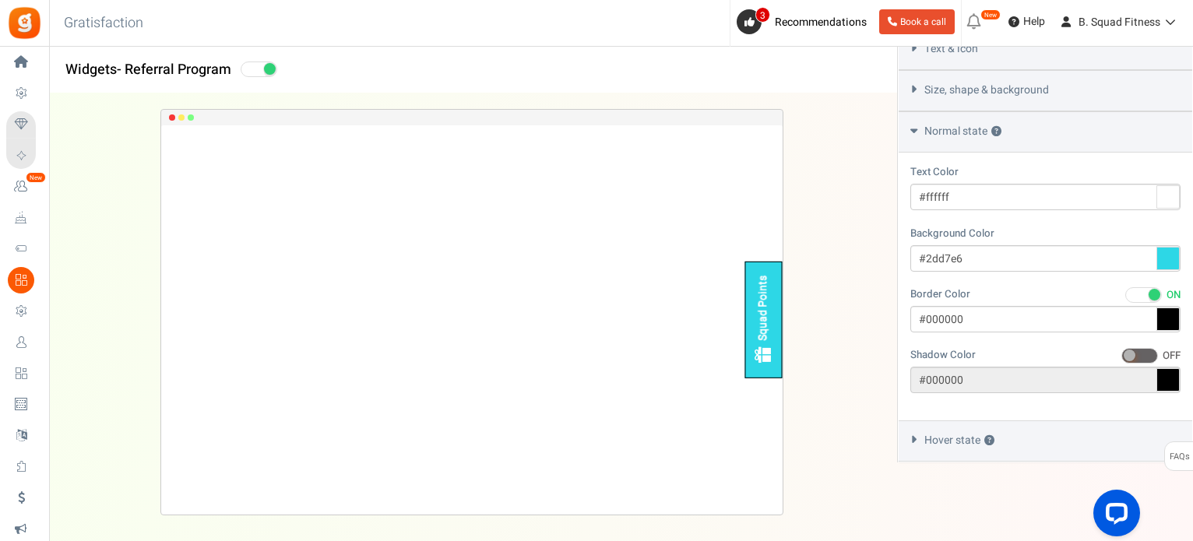
click at [1148, 293] on span at bounding box center [1154, 295] width 12 height 12
click at [1125, 293] on input "ON OFF" at bounding box center [1125, 295] width 0 height 10
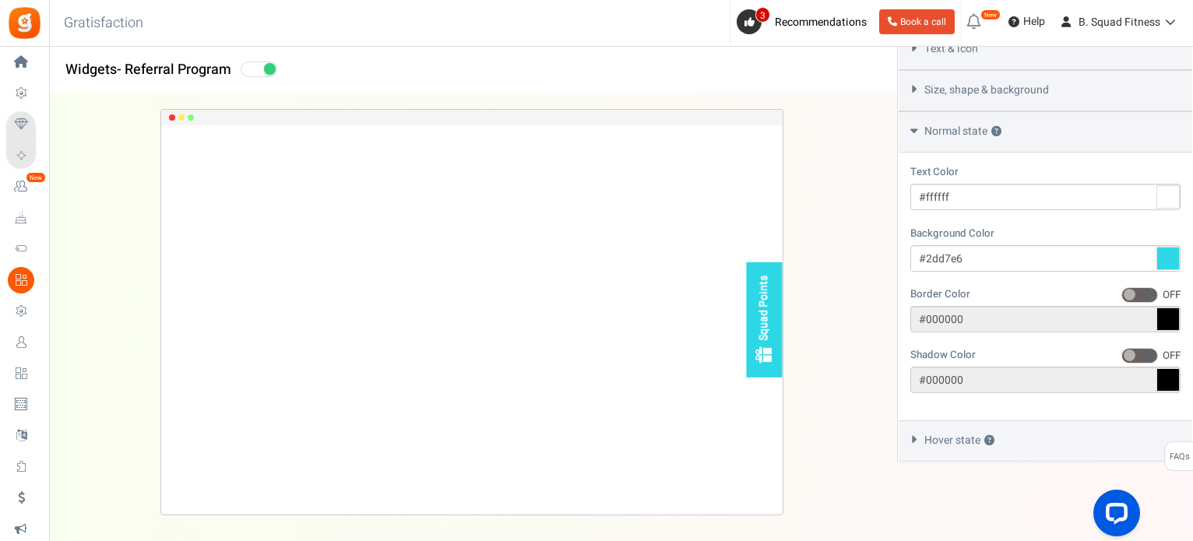
click at [1147, 293] on span at bounding box center [1139, 295] width 37 height 16
click at [1121, 293] on input "ON OFF" at bounding box center [1121, 295] width 0 height 10
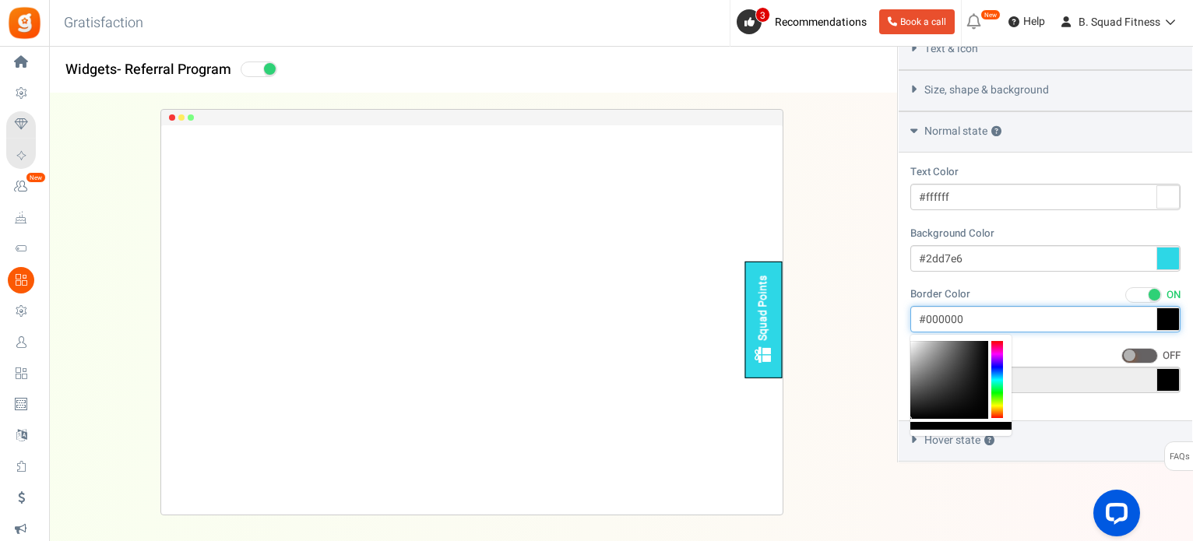
drag, startPoint x: 928, startPoint y: 318, endPoint x: 964, endPoint y: 319, distance: 35.8
click at [964, 319] on input "#000000" at bounding box center [1045, 319] width 270 height 26
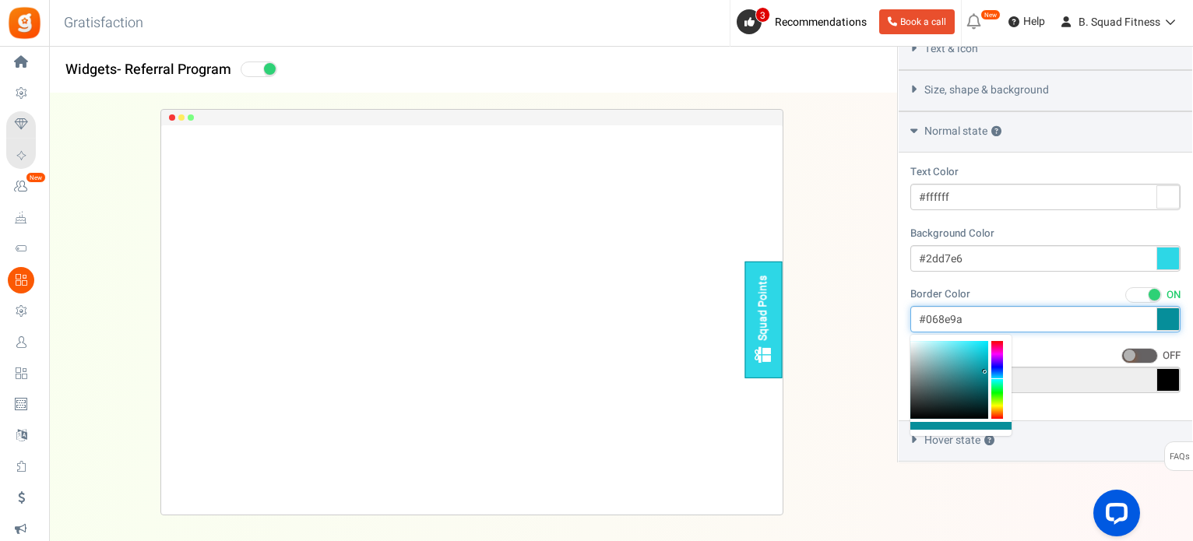
drag, startPoint x: 968, startPoint y: 358, endPoint x: 985, endPoint y: 371, distance: 20.6
click at [985, 371] on div at bounding box center [949, 380] width 78 height 78
type input "#009eac"
drag, startPoint x: 978, startPoint y: 364, endPoint x: 1000, endPoint y: 365, distance: 21.9
click at [1000, 365] on div at bounding box center [960, 385] width 101 height 101
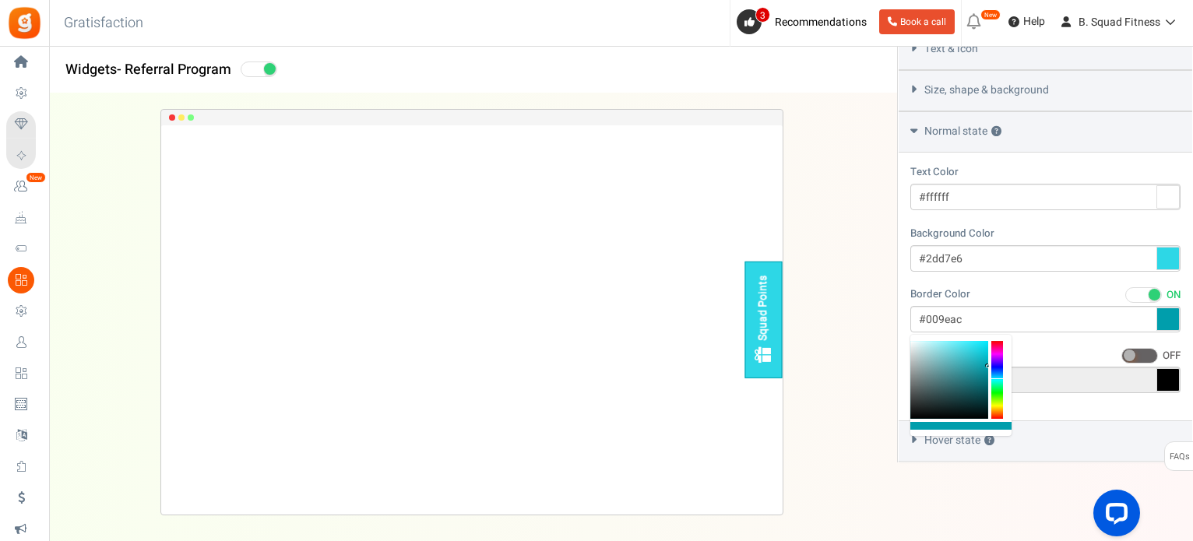
click at [841, 323] on div "Squad Points Loading.. × To configure LightBox layout please Click here" at bounding box center [471, 311] width 897 height 437
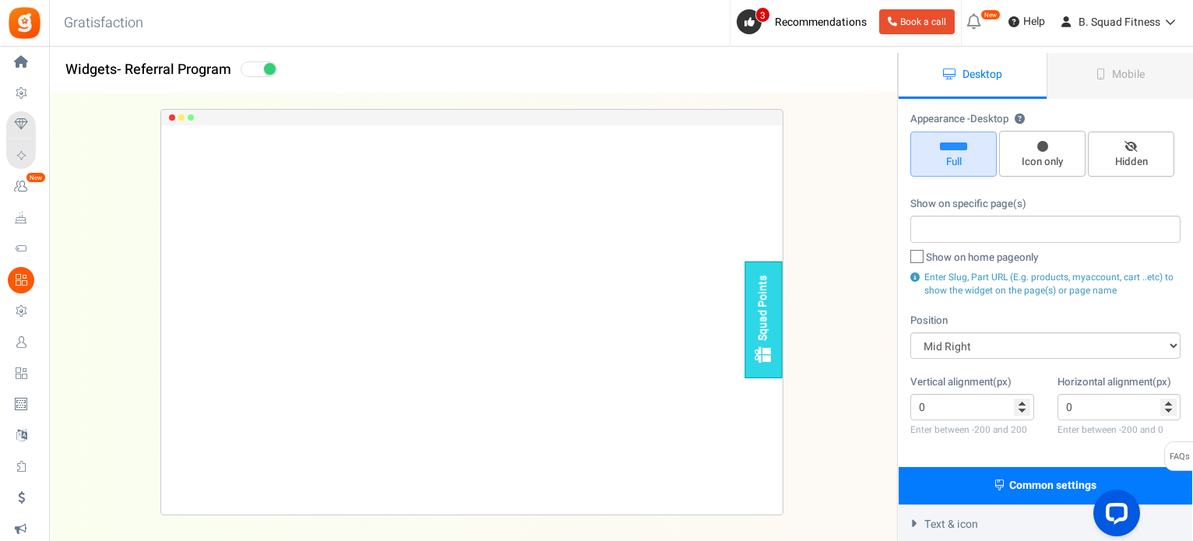
scroll to position [0, 0]
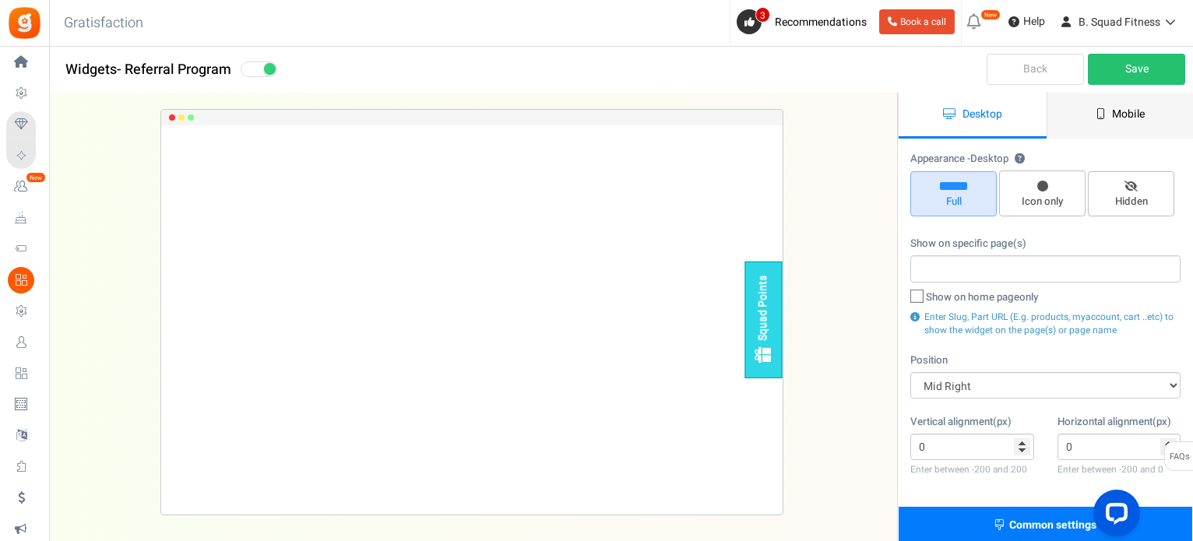
click at [1095, 114] on link "Mobile" at bounding box center [1120, 116] width 148 height 46
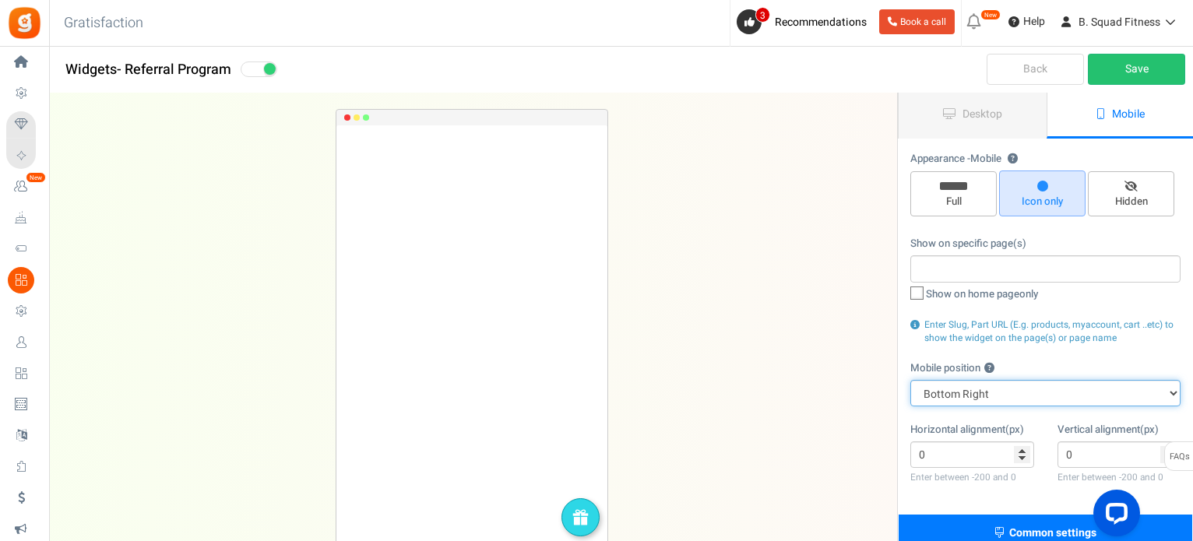
click at [989, 386] on select "Top Right Top Left Top Center Bottom Right Bottom Left Bottom Center" at bounding box center [1045, 393] width 270 height 26
click at [910, 380] on select "Top Right Top Left Top Center Bottom Right Bottom Left Bottom Center" at bounding box center [1045, 393] width 270 height 26
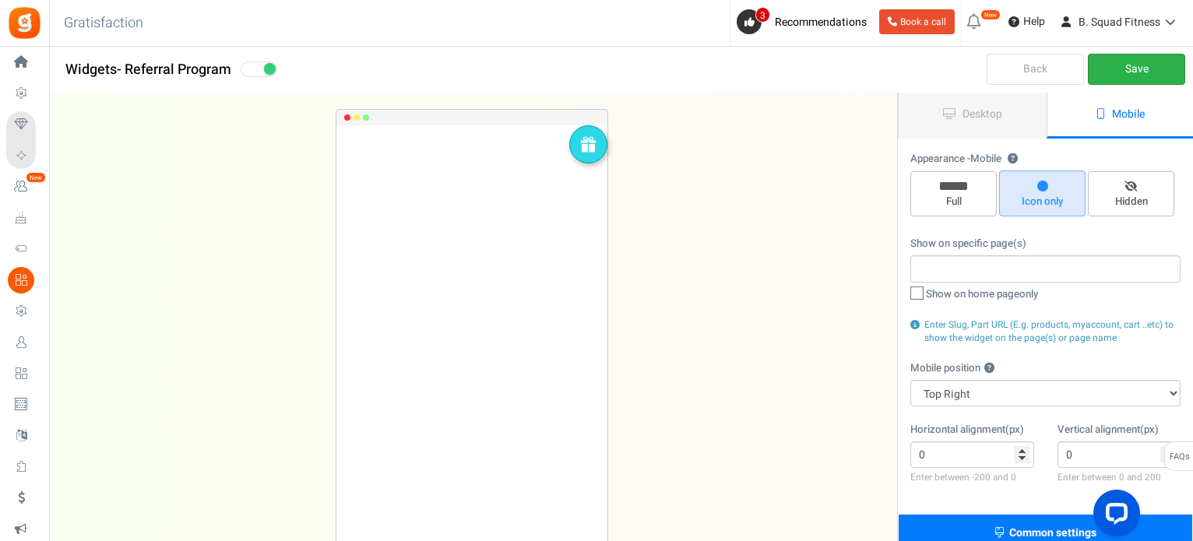
click at [1130, 62] on link "Save" at bounding box center [1136, 69] width 97 height 31
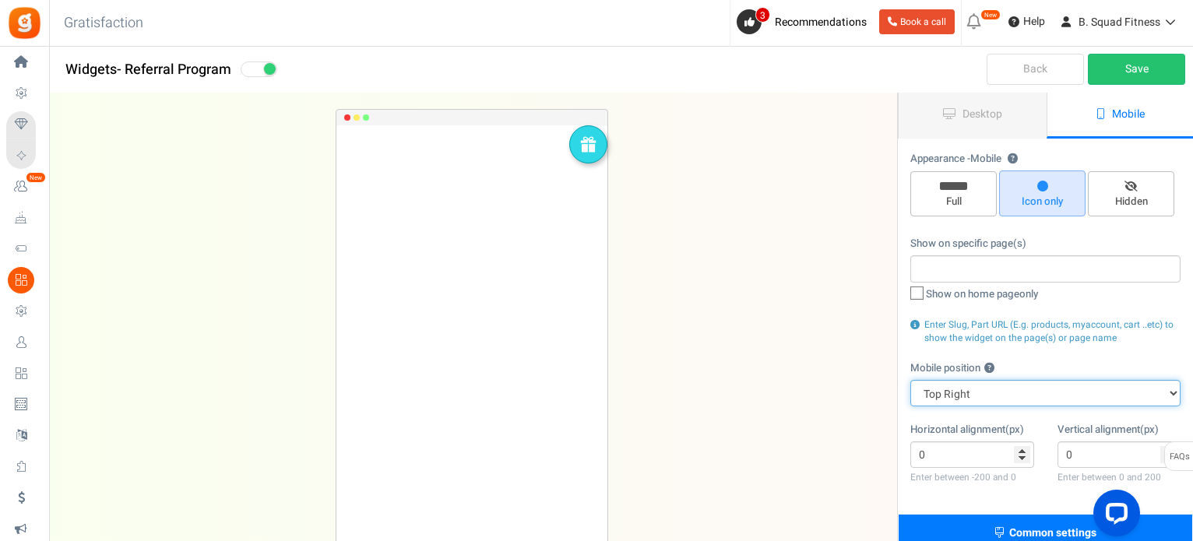
click at [993, 402] on select "Top Right Top Left Top Center Bottom Right Bottom Left Bottom Center" at bounding box center [1045, 393] width 270 height 26
select select "right"
click at [910, 380] on select "Top Right Top Left Top Center Bottom Right Bottom Left Bottom Center" at bounding box center [1045, 393] width 270 height 26
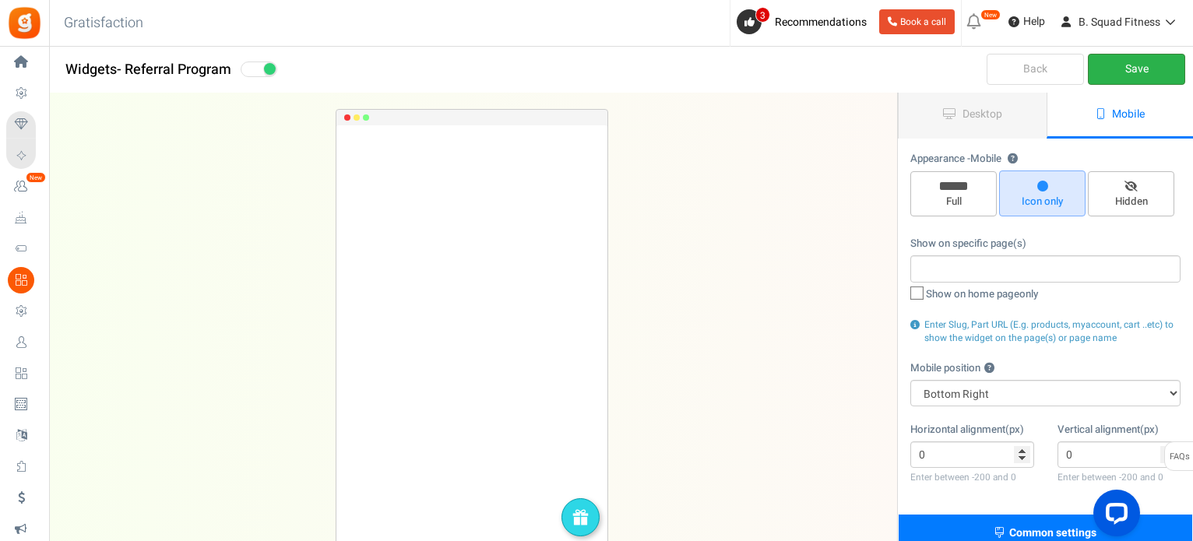
click at [1137, 69] on link "Save" at bounding box center [1136, 69] width 97 height 31
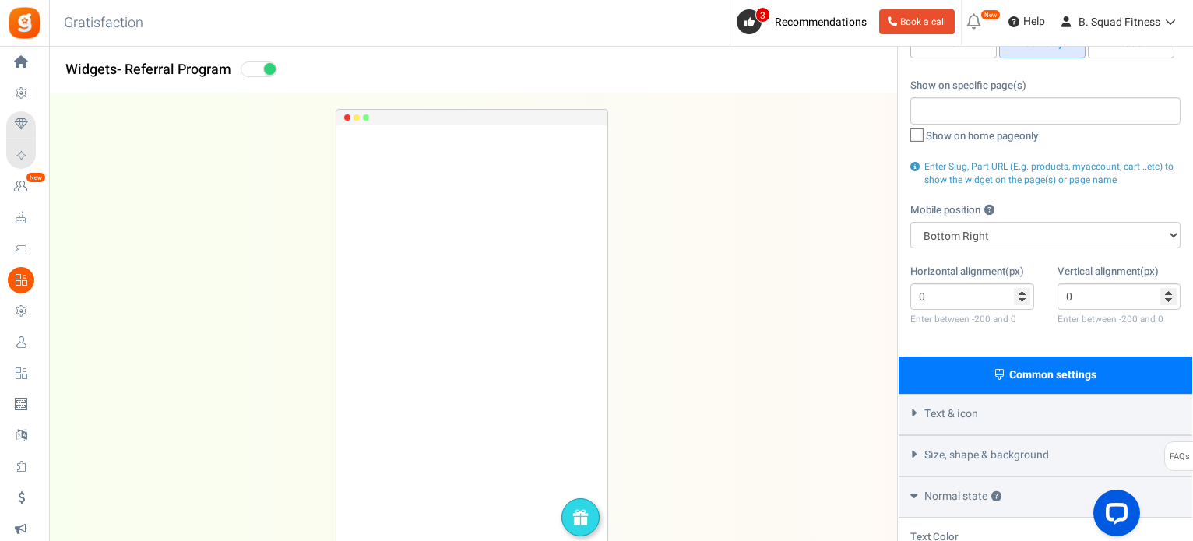
scroll to position [156, 0]
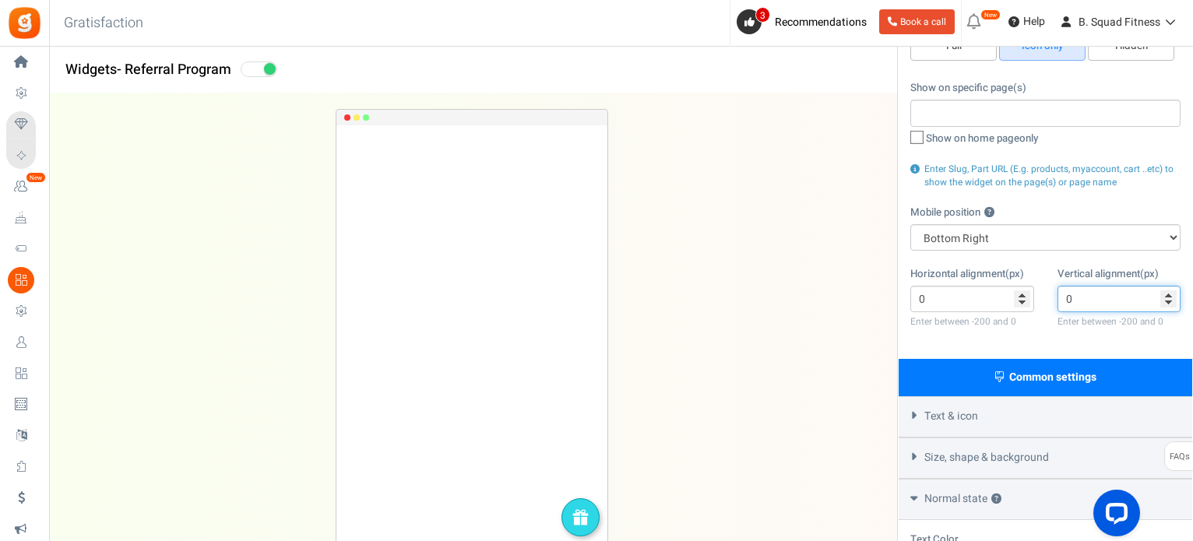
click at [1168, 294] on input "0" at bounding box center [1119, 299] width 124 height 26
click at [1171, 295] on input "0" at bounding box center [1119, 299] width 124 height 26
click at [1172, 305] on input "-1" at bounding box center [1119, 299] width 124 height 26
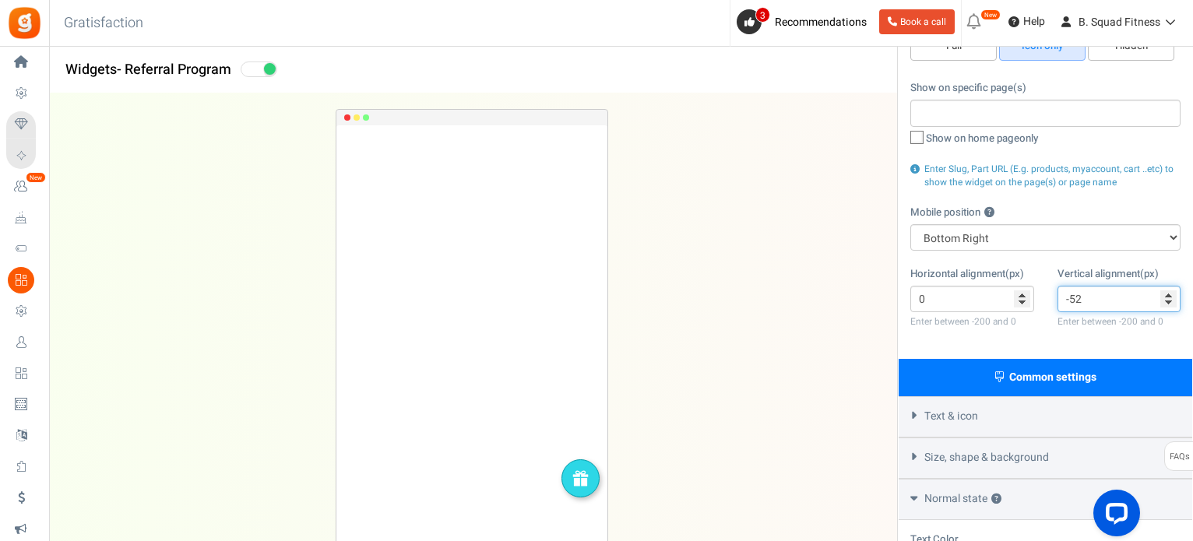
click at [1168, 305] on input "-52" at bounding box center [1119, 299] width 124 height 26
type input "-81"
click at [1168, 305] on input "-81" at bounding box center [1119, 299] width 124 height 26
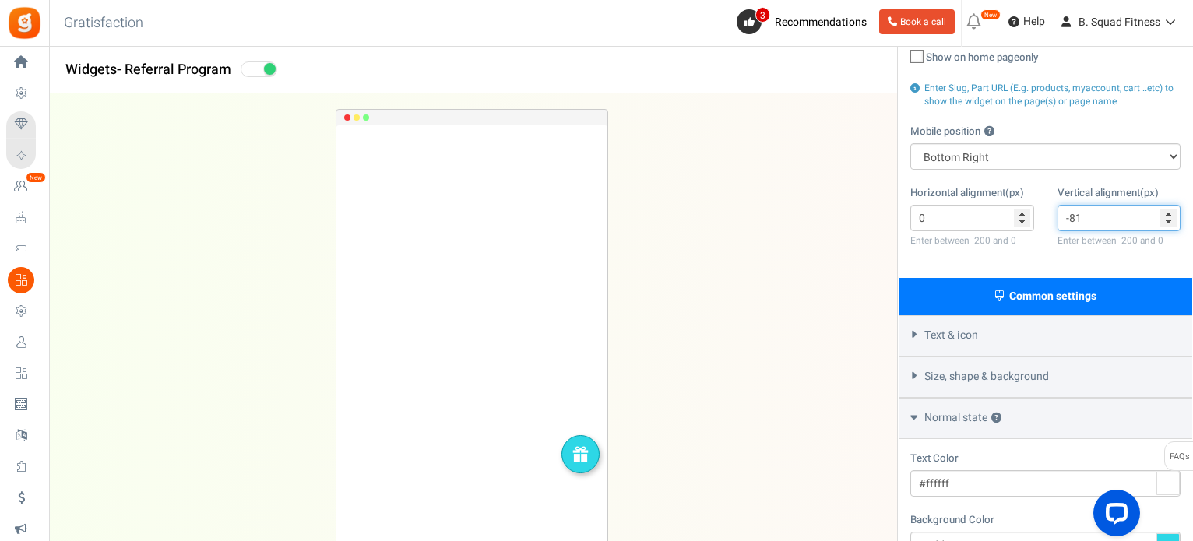
scroll to position [213, 0]
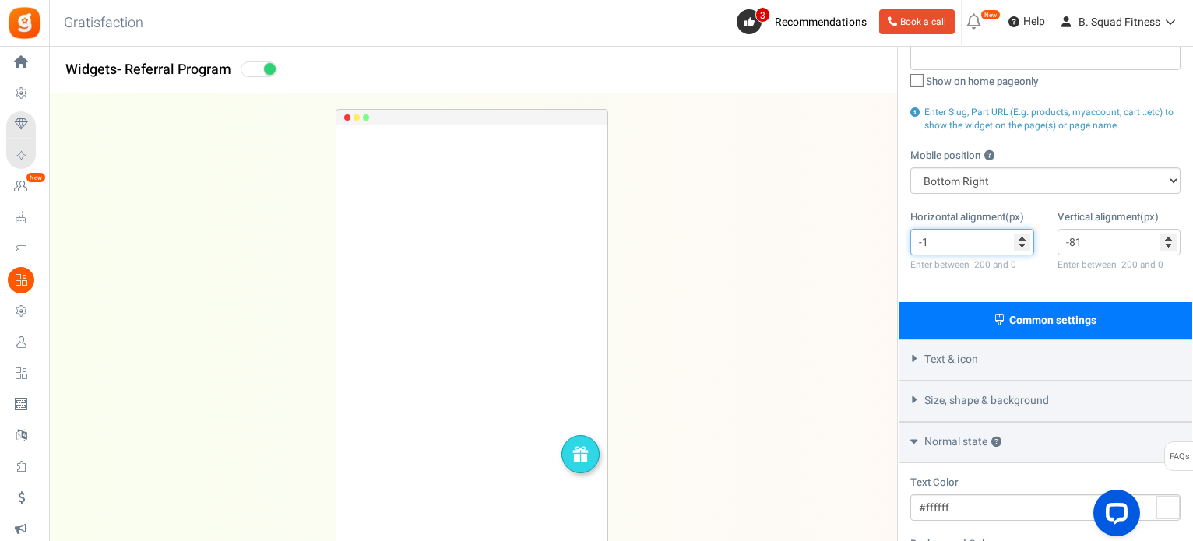
click at [1021, 249] on input "-1" at bounding box center [972, 242] width 124 height 26
type input "-11"
click at [1021, 249] on input "-11" at bounding box center [972, 242] width 124 height 26
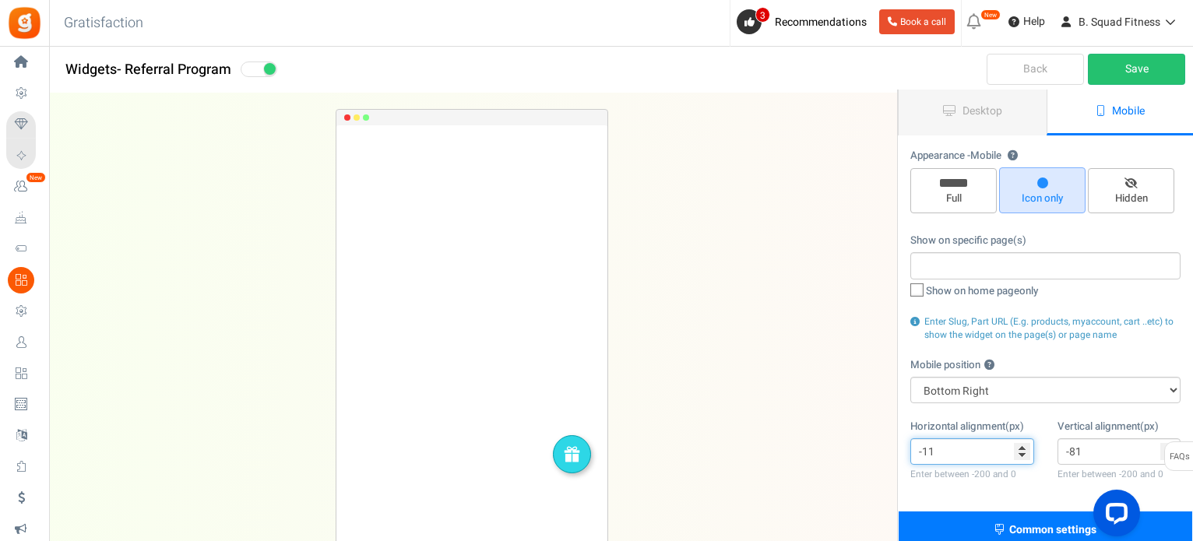
scroll to position [0, 0]
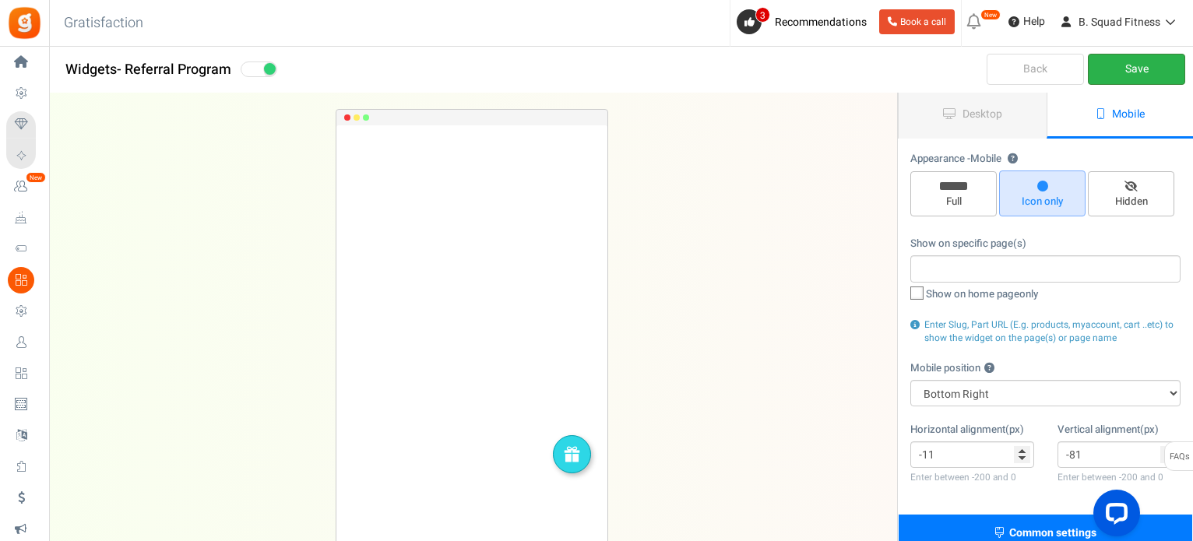
click at [1115, 62] on link "Save" at bounding box center [1136, 69] width 97 height 31
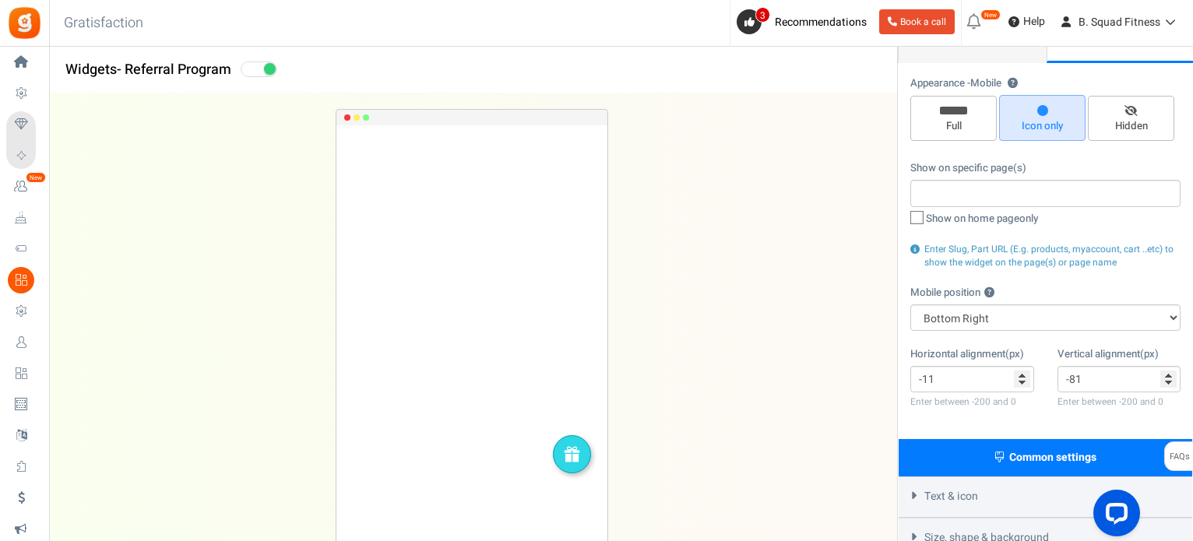
scroll to position [78, 0]
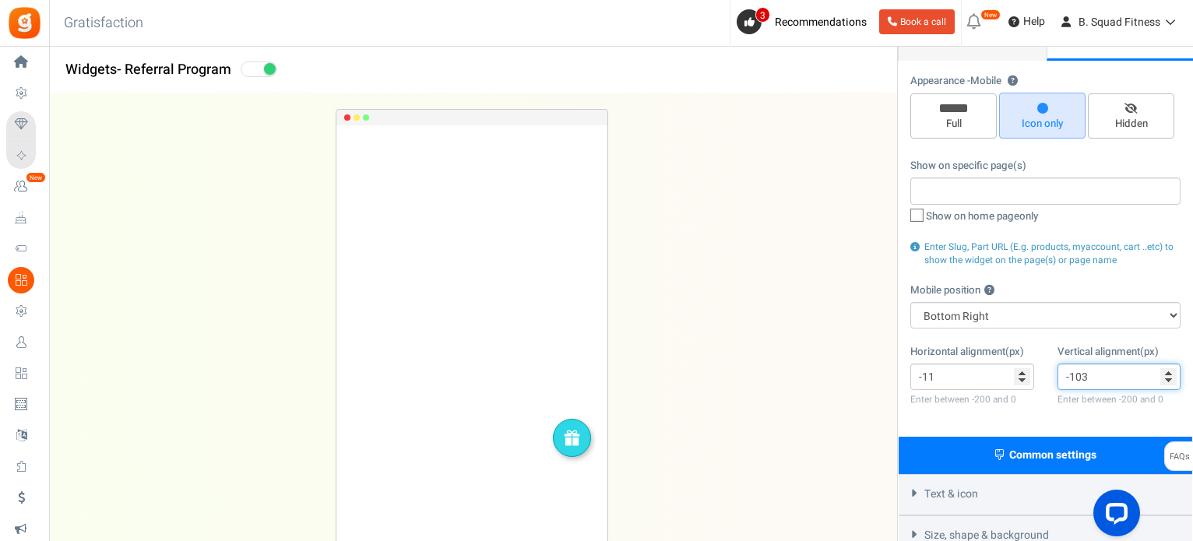
click at [1168, 383] on input "-103" at bounding box center [1119, 377] width 124 height 26
type input "0"
click at [1170, 374] on input "0" at bounding box center [1119, 377] width 124 height 26
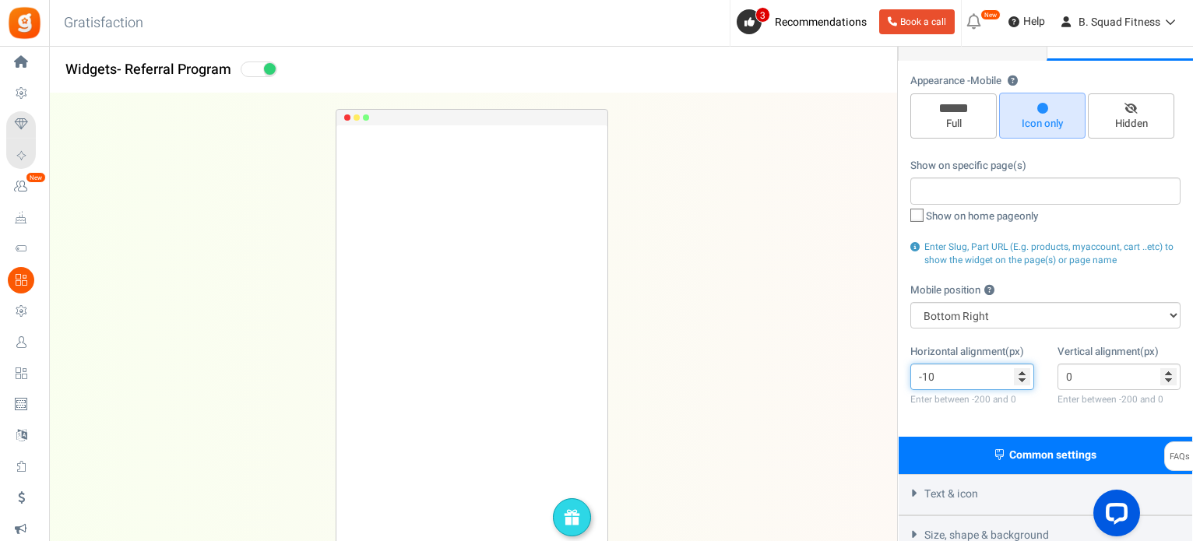
click at [1021, 373] on input "-10" at bounding box center [972, 377] width 124 height 26
click at [1021, 373] on input "-9" at bounding box center [972, 377] width 124 height 26
click at [1021, 373] on input "-8" at bounding box center [972, 377] width 124 height 26
click at [1021, 373] on input "-7" at bounding box center [972, 377] width 124 height 26
click at [1021, 373] on input "-6" at bounding box center [972, 377] width 124 height 26
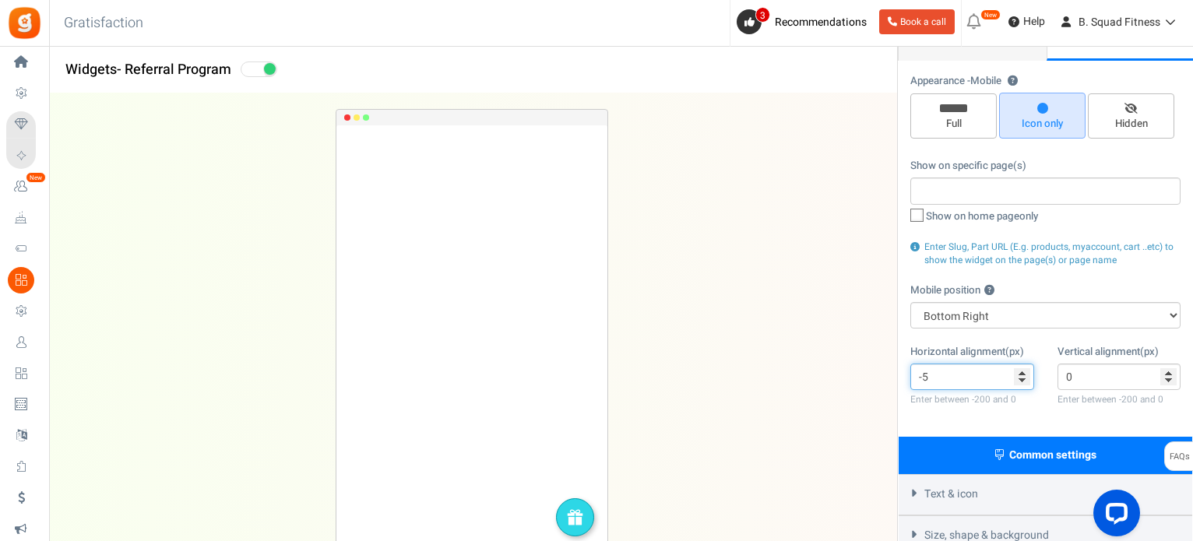
type input "-5"
click at [1021, 373] on input "-5" at bounding box center [972, 377] width 124 height 26
click at [1169, 382] on input "-1" at bounding box center [1119, 377] width 124 height 26
click at [1169, 382] on input "-2" at bounding box center [1119, 377] width 124 height 26
click at [1169, 382] on input "-3" at bounding box center [1119, 377] width 124 height 26
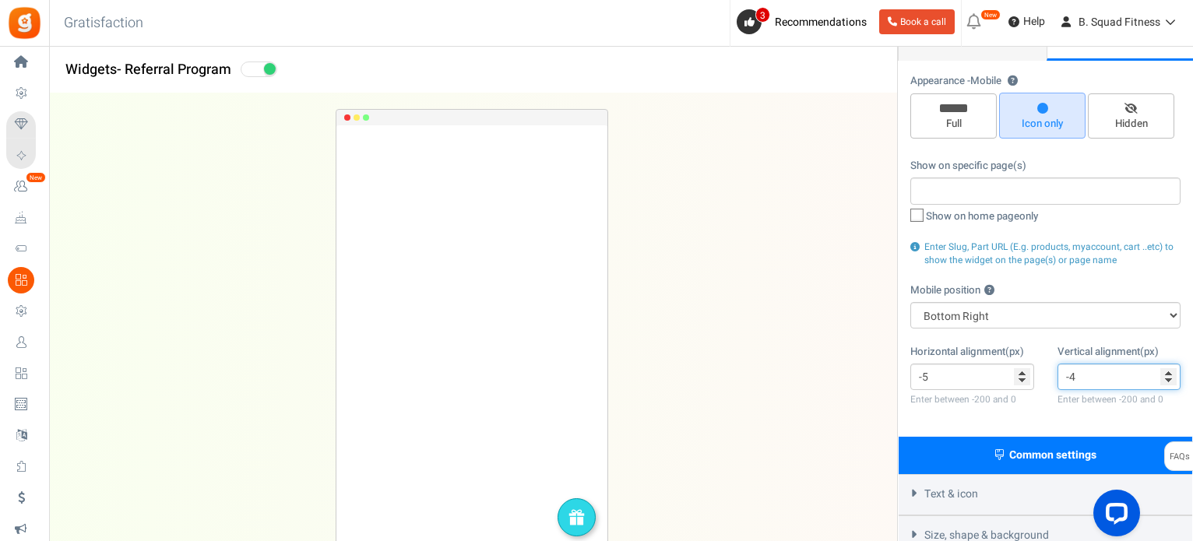
click at [1169, 382] on input "-4" at bounding box center [1119, 377] width 124 height 26
type input "-5"
click at [1169, 382] on input "-5" at bounding box center [1119, 377] width 124 height 26
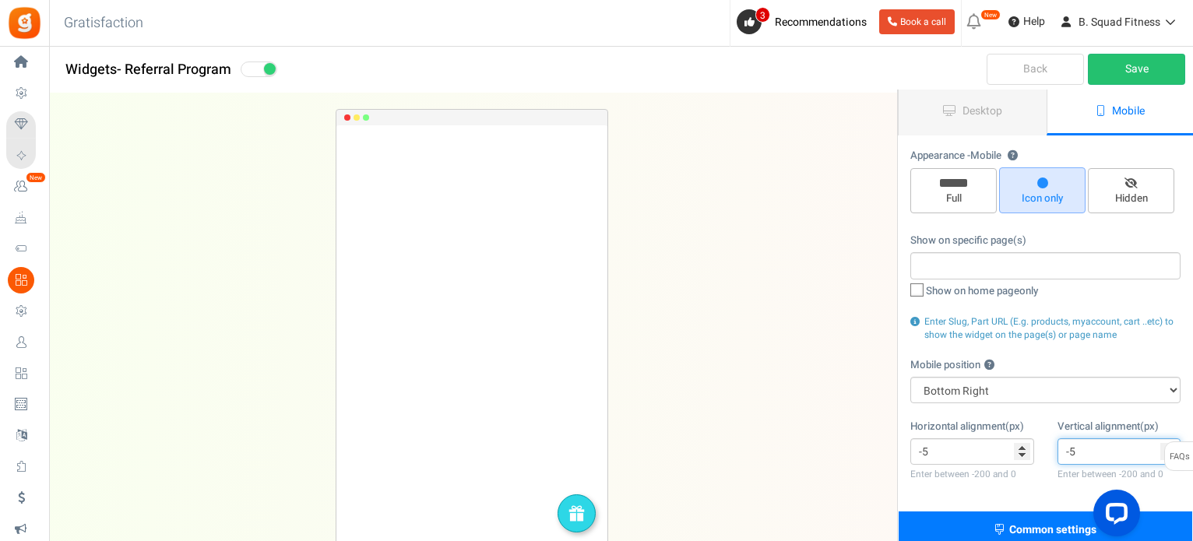
scroll to position [0, 0]
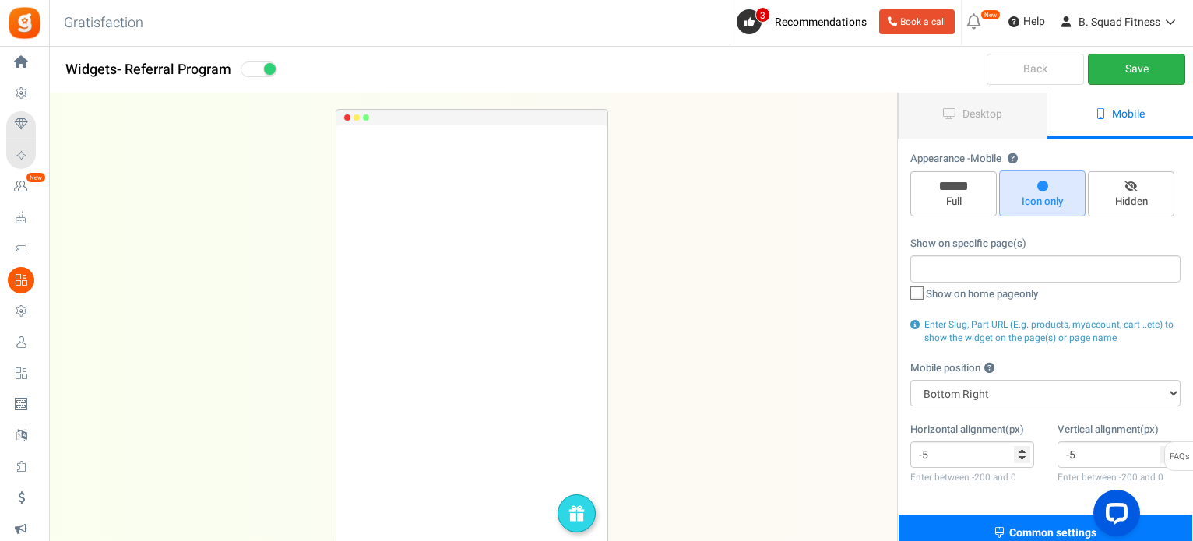
click at [1112, 76] on link "Save" at bounding box center [1136, 69] width 97 height 31
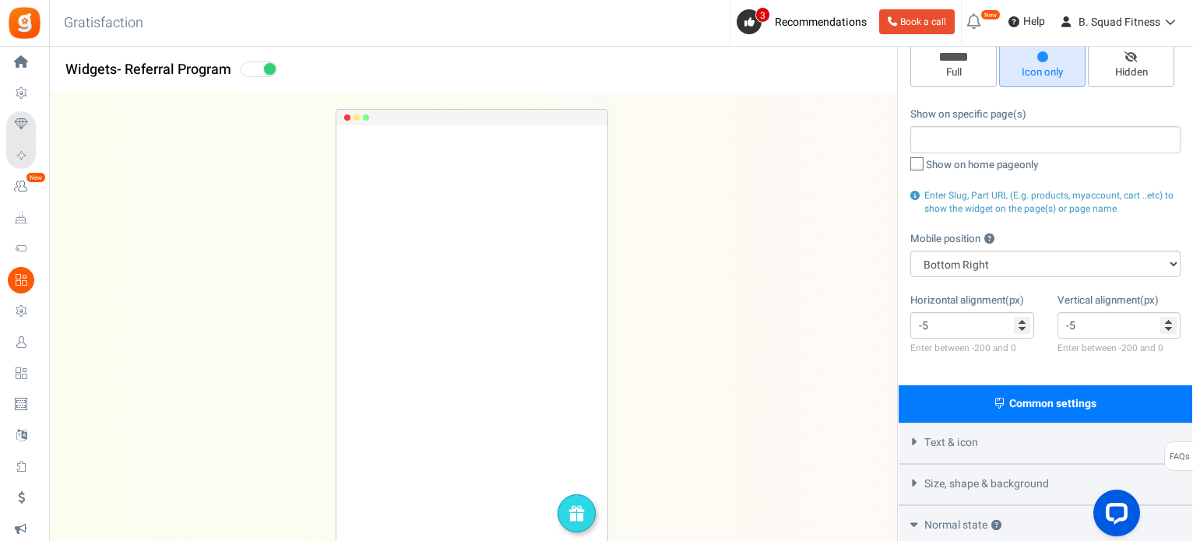
scroll to position [156, 0]
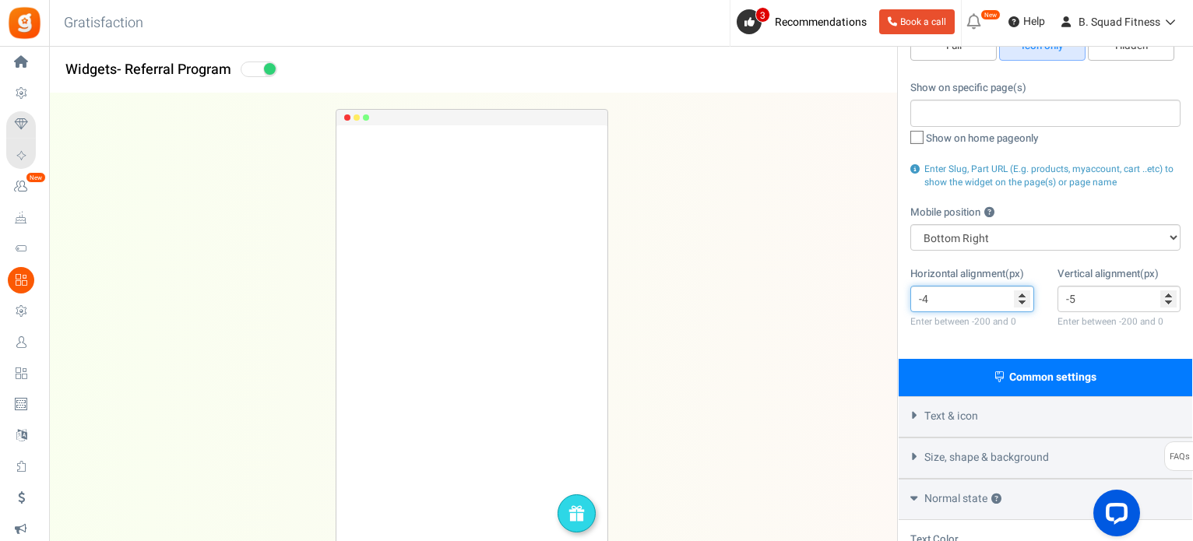
click at [1019, 295] on input "-4" at bounding box center [972, 299] width 124 height 26
click at [1019, 295] on input "-3" at bounding box center [972, 299] width 124 height 26
click at [1019, 295] on input "-2" at bounding box center [972, 299] width 124 height 26
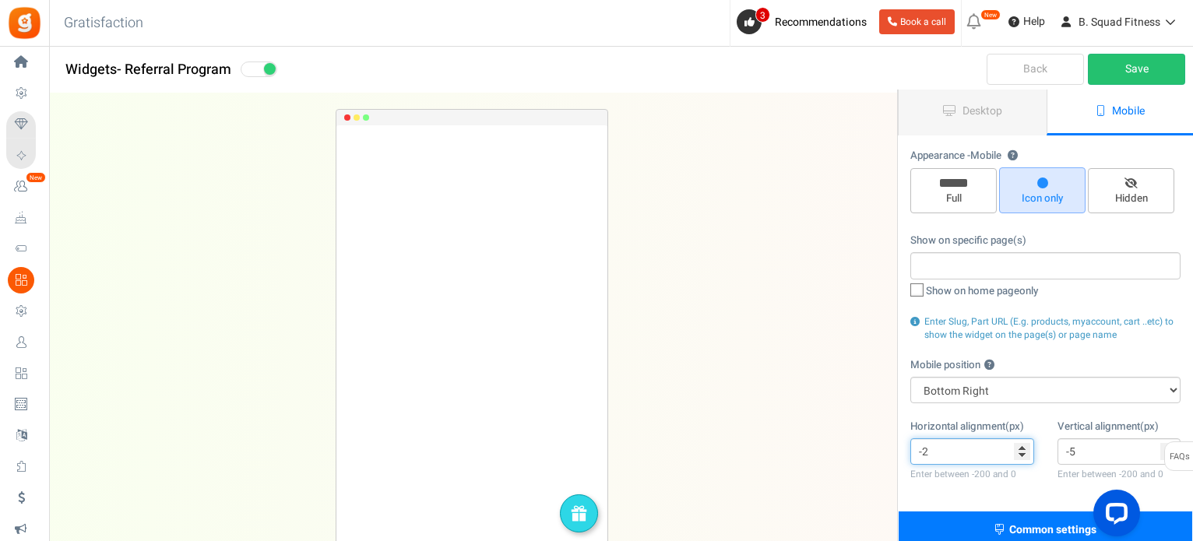
scroll to position [0, 0]
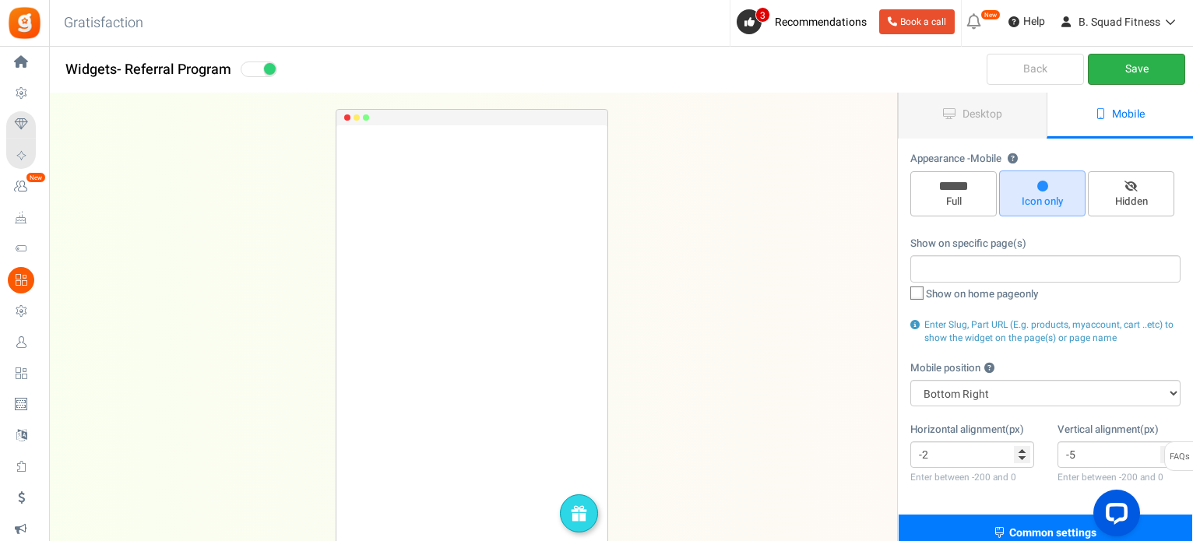
click at [1138, 58] on link "Save" at bounding box center [1136, 69] width 97 height 31
click at [1021, 452] on input "-1" at bounding box center [972, 454] width 124 height 26
type input "0"
click at [1021, 452] on input "0" at bounding box center [972, 454] width 124 height 26
click at [1106, 61] on link "Save" at bounding box center [1136, 69] width 97 height 31
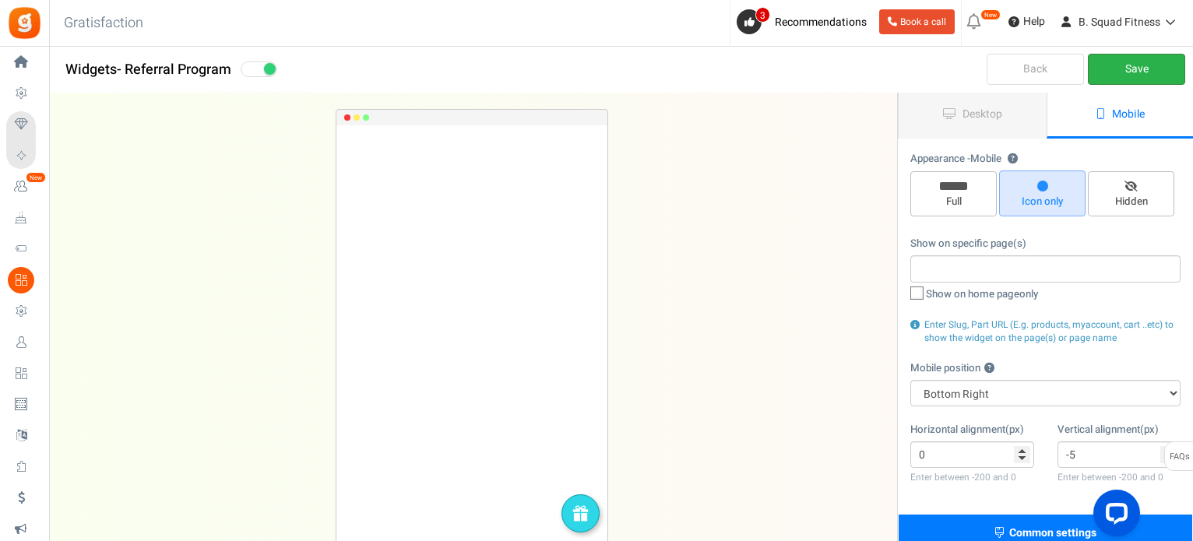
click at [1171, 72] on link "Save" at bounding box center [1136, 69] width 97 height 31
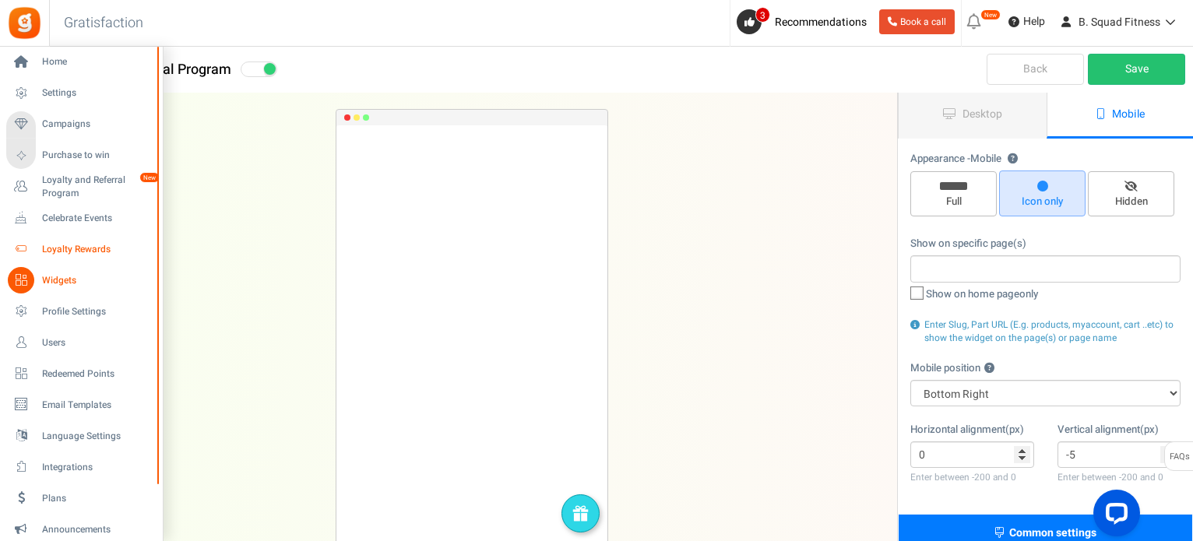
click at [59, 241] on link "Loyalty Rewards" at bounding box center [80, 249] width 149 height 26
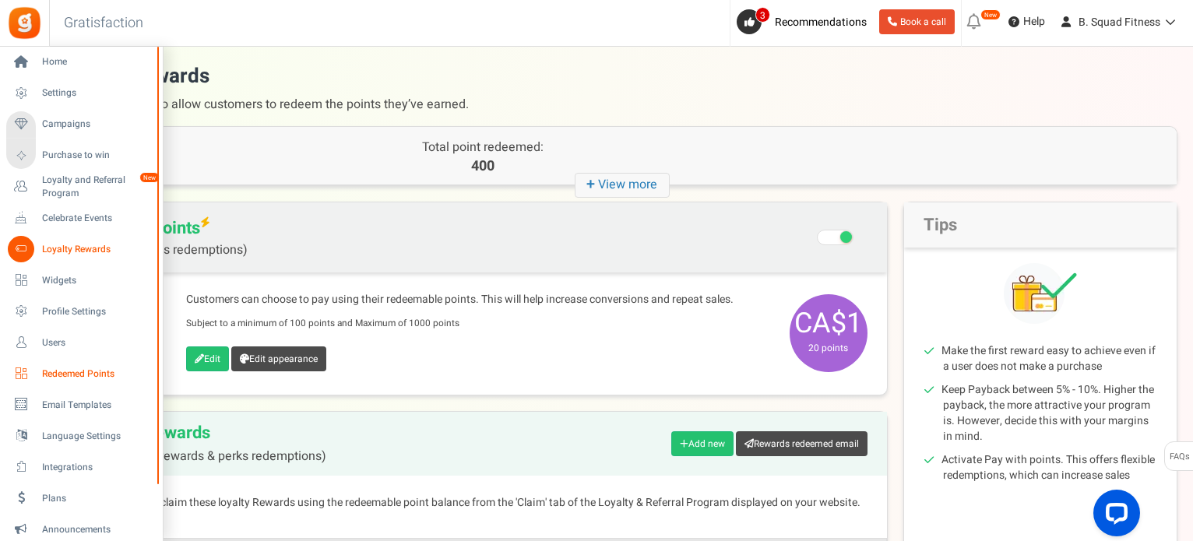
click at [69, 371] on span "Redeemed Points" at bounding box center [96, 373] width 109 height 13
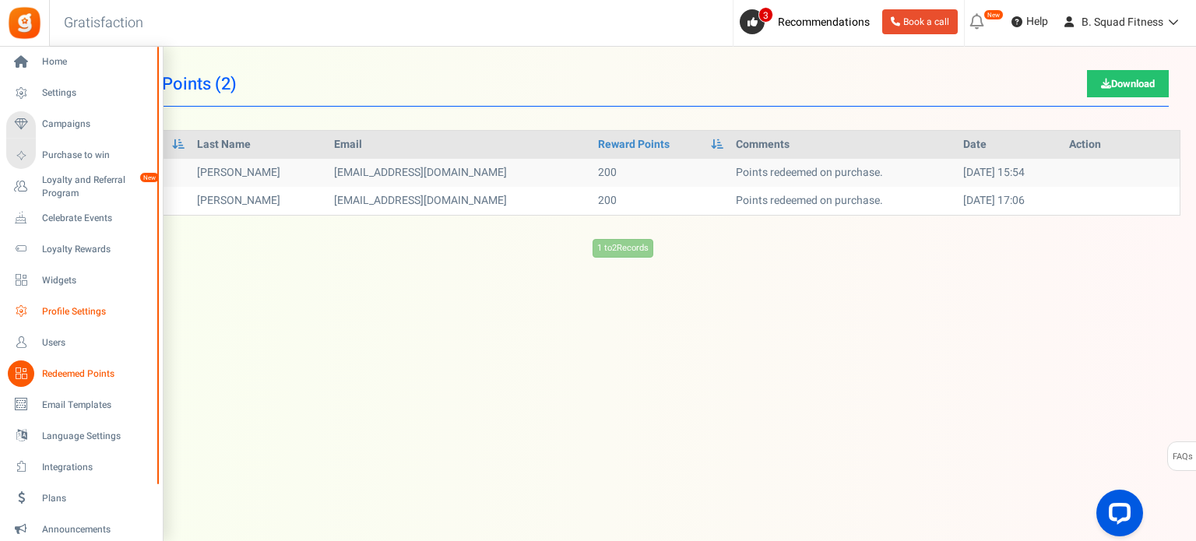
click at [66, 305] on span "Profile Settings" at bounding box center [96, 311] width 109 height 13
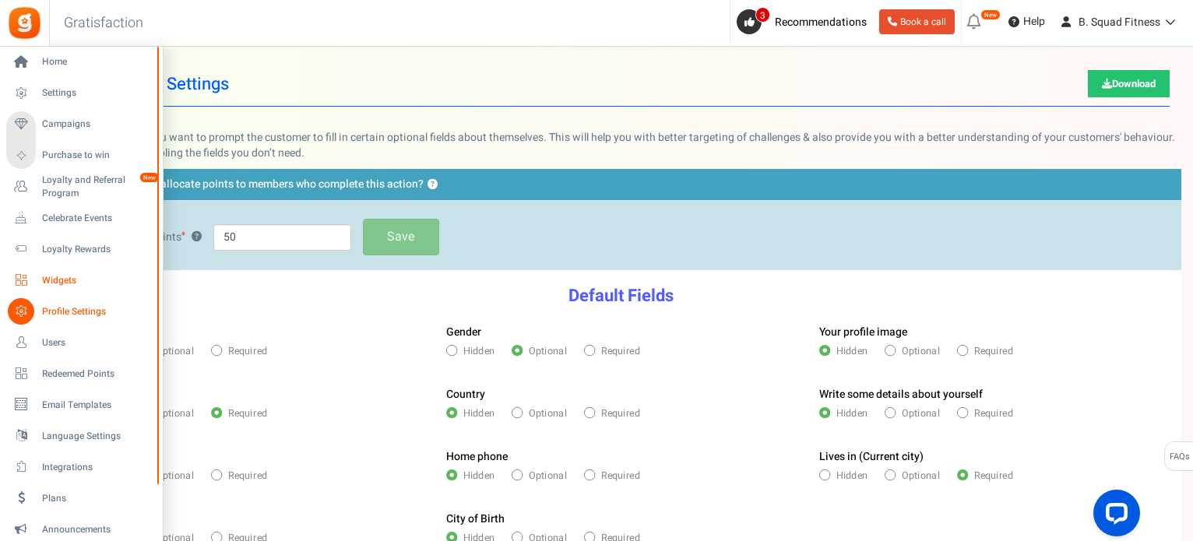
click at [60, 276] on span "Widgets" at bounding box center [96, 280] width 109 height 13
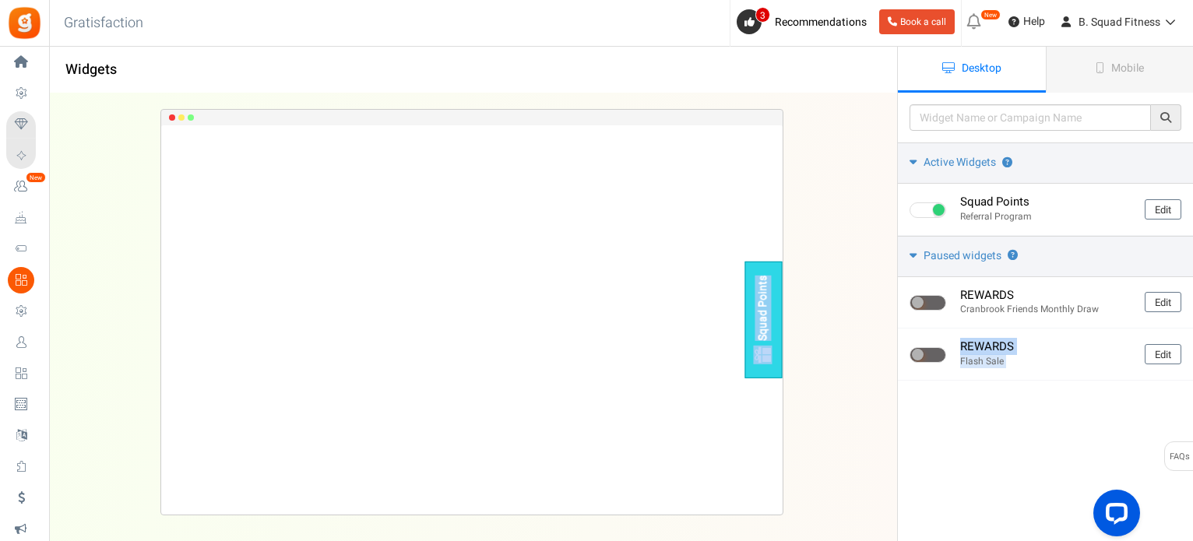
drag, startPoint x: 915, startPoint y: 359, endPoint x: 870, endPoint y: 385, distance: 53.0
click at [870, 385] on div "Widgets Desktop Mobile Back Save Please enter a widget name or campaign name No…" at bounding box center [621, 340] width 1144 height 494
click at [913, 445] on div "Please enter a widget name or campaign name No results found Widget is showing …" at bounding box center [1045, 272] width 295 height 358
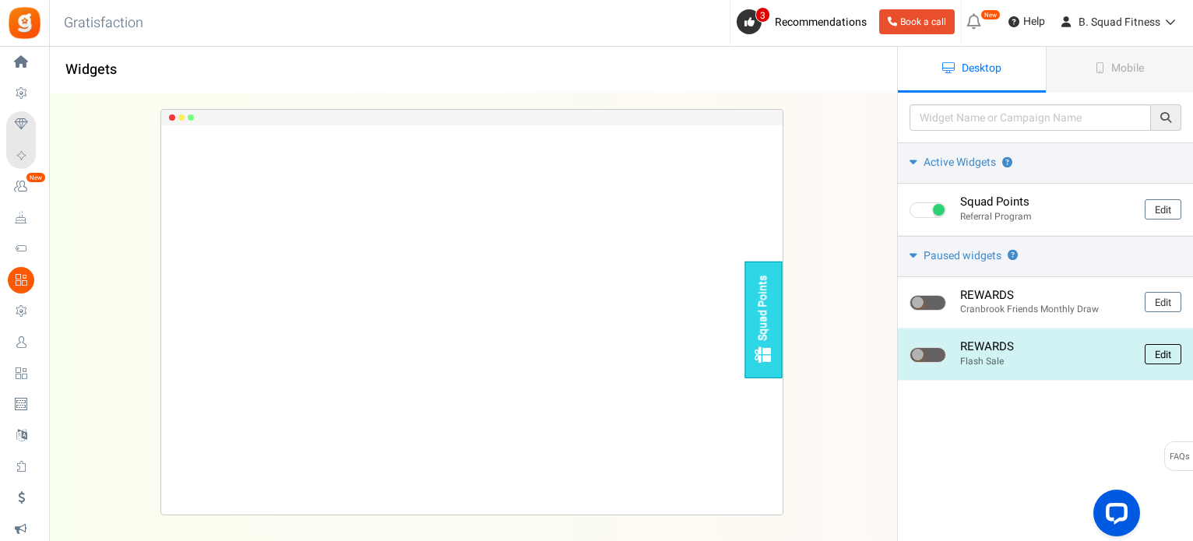
click at [1161, 348] on link "Edit" at bounding box center [1162, 354] width 37 height 20
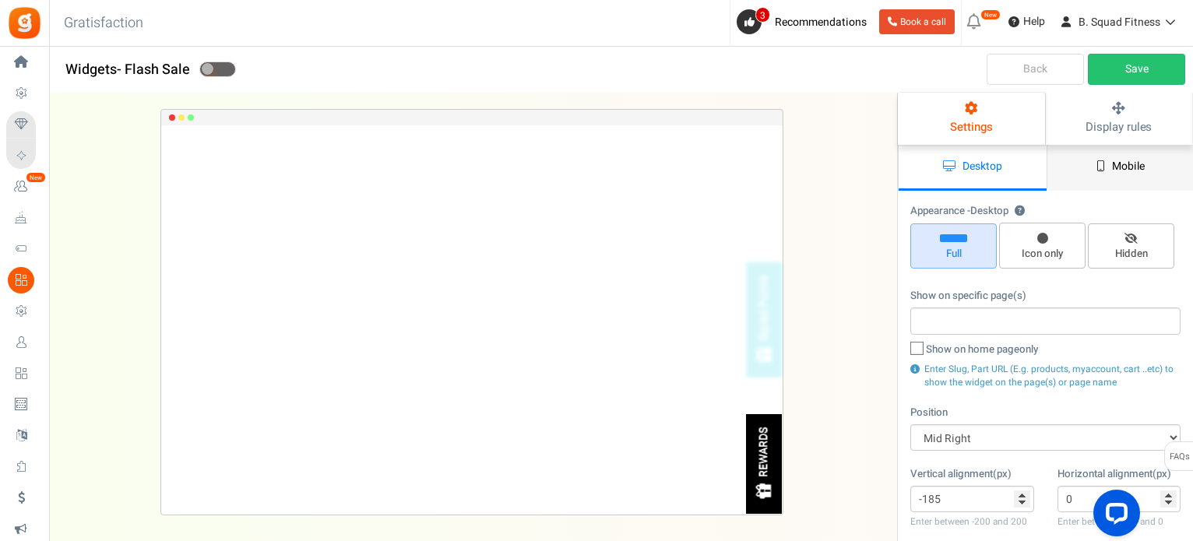
click at [1102, 175] on link "Mobile" at bounding box center [1120, 168] width 148 height 46
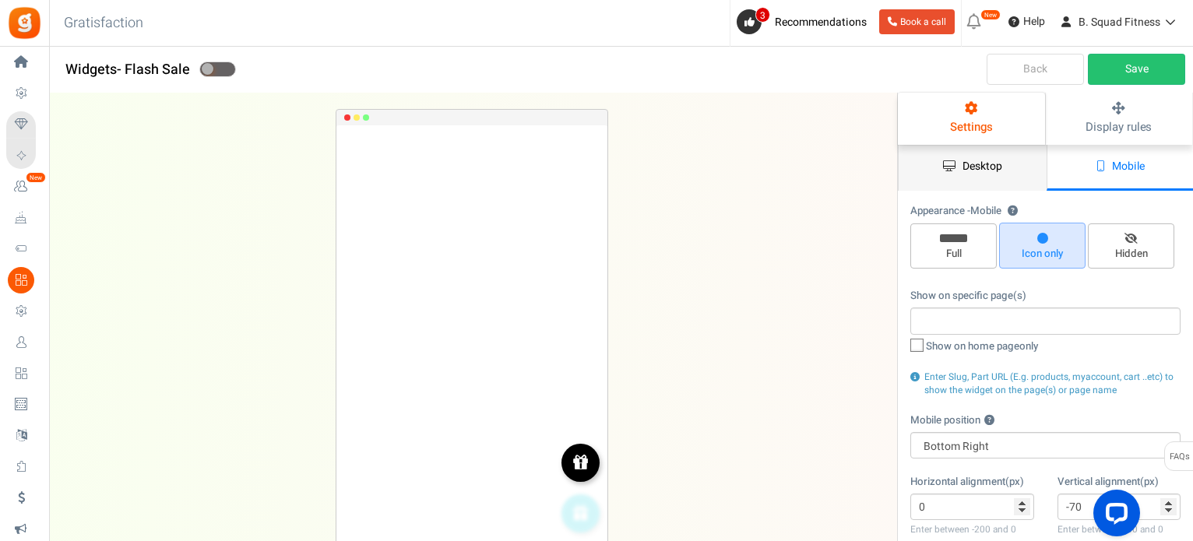
click at [1014, 186] on link "Desktop" at bounding box center [972, 168] width 148 height 46
